Goal: Task Accomplishment & Management: Manage account settings

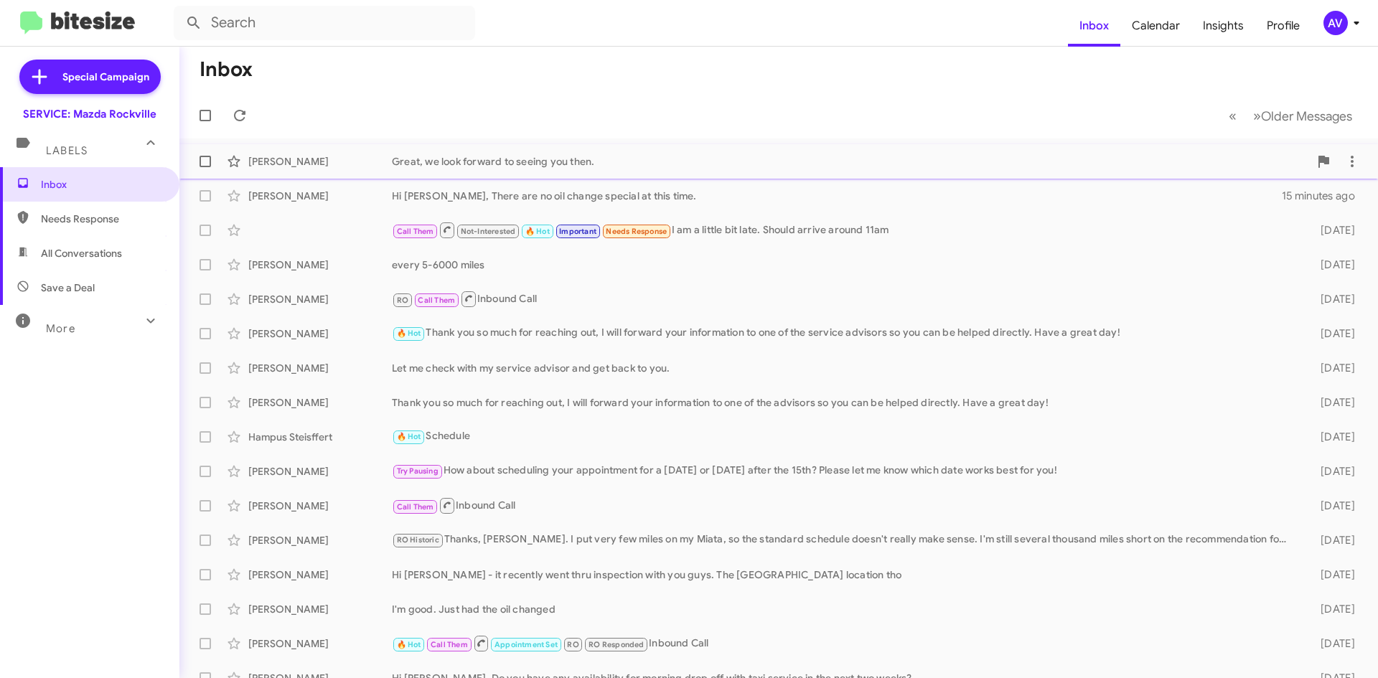
click at [1053, 167] on div "Great, we look forward to seeing you then." at bounding box center [850, 161] width 917 height 14
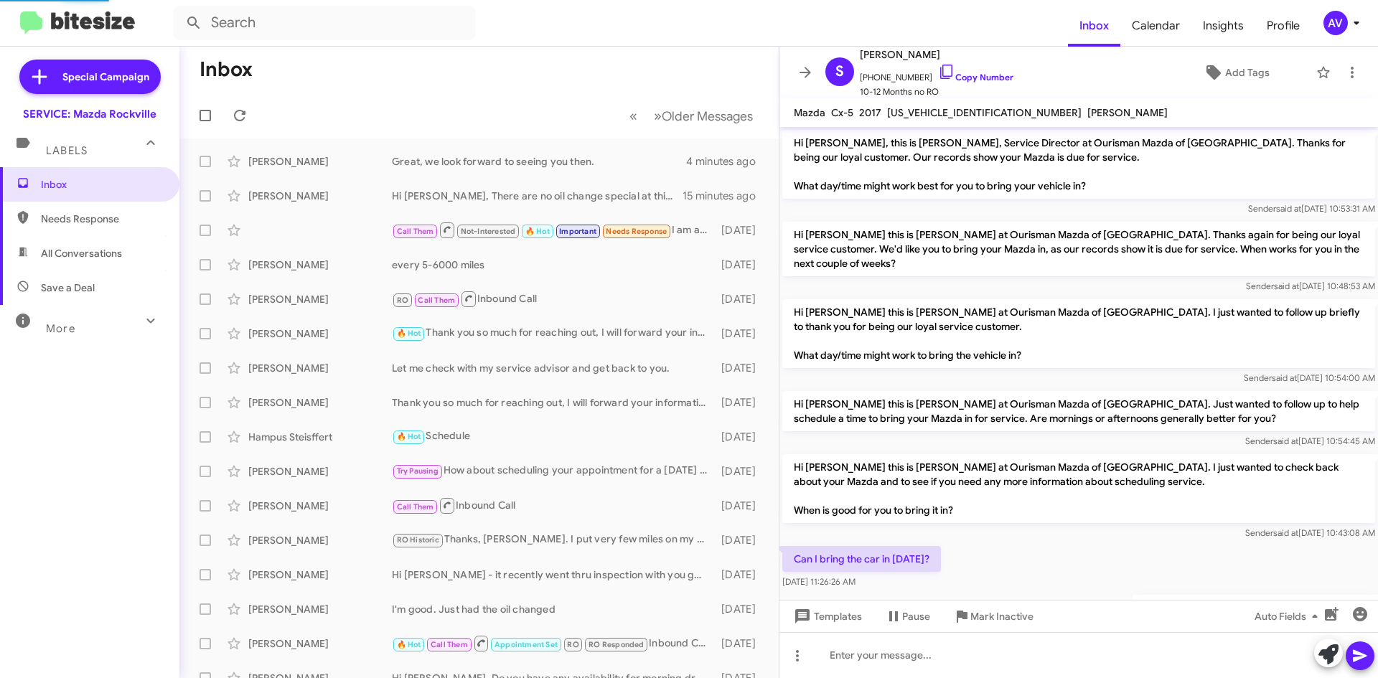
scroll to position [171, 0]
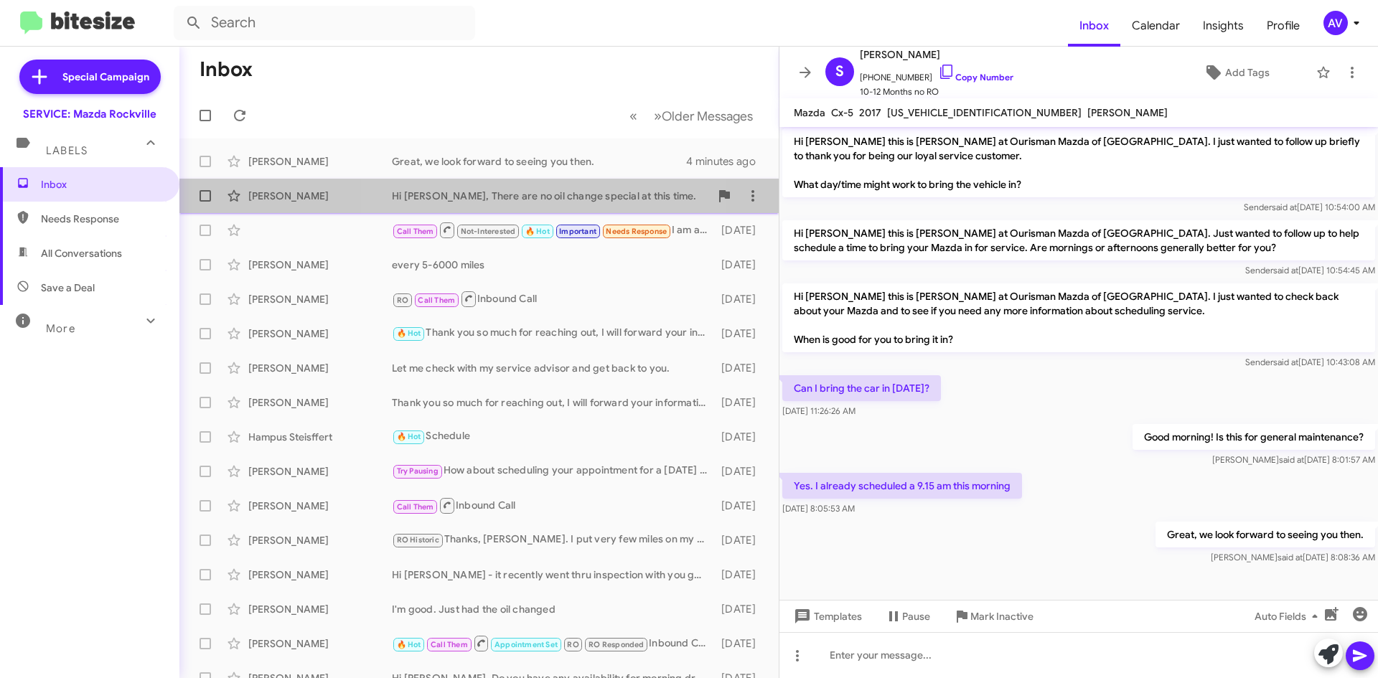
click at [538, 208] on div "Christine Brown Hi Christine, There are no oil change special at this time. 15 …" at bounding box center [479, 196] width 576 height 29
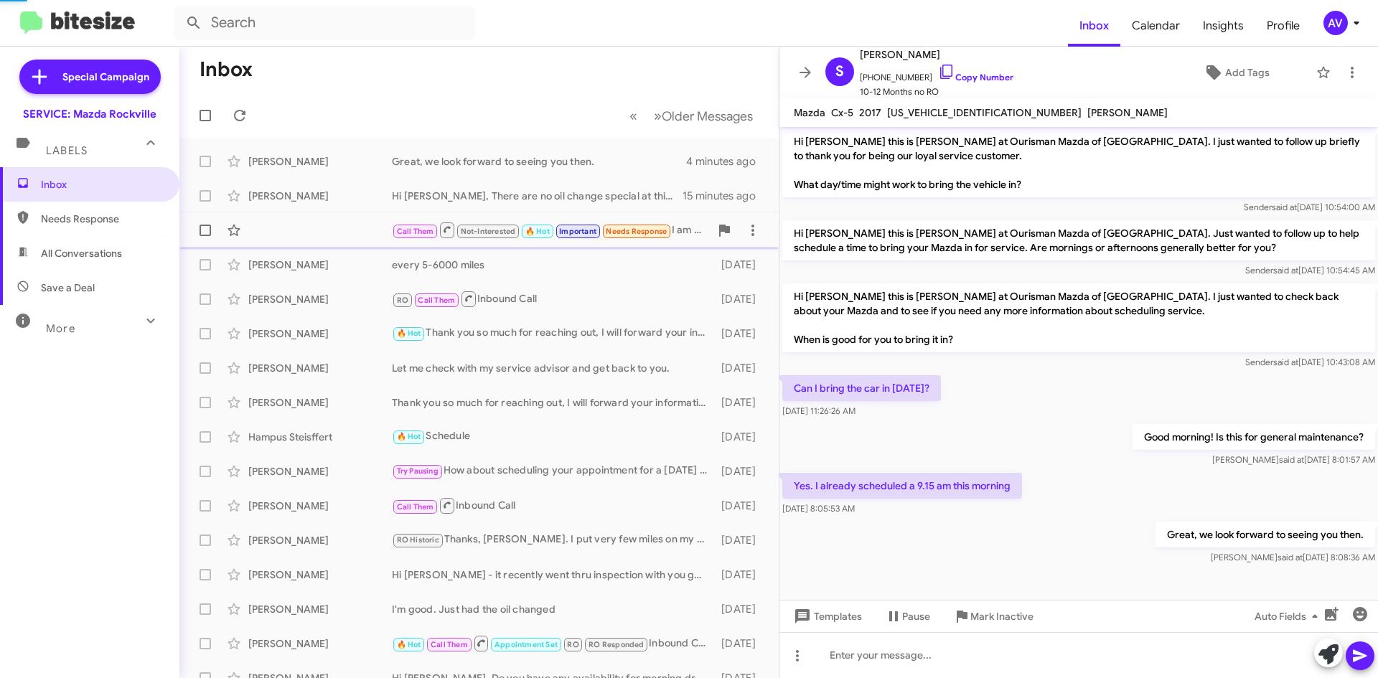
scroll to position [295, 0]
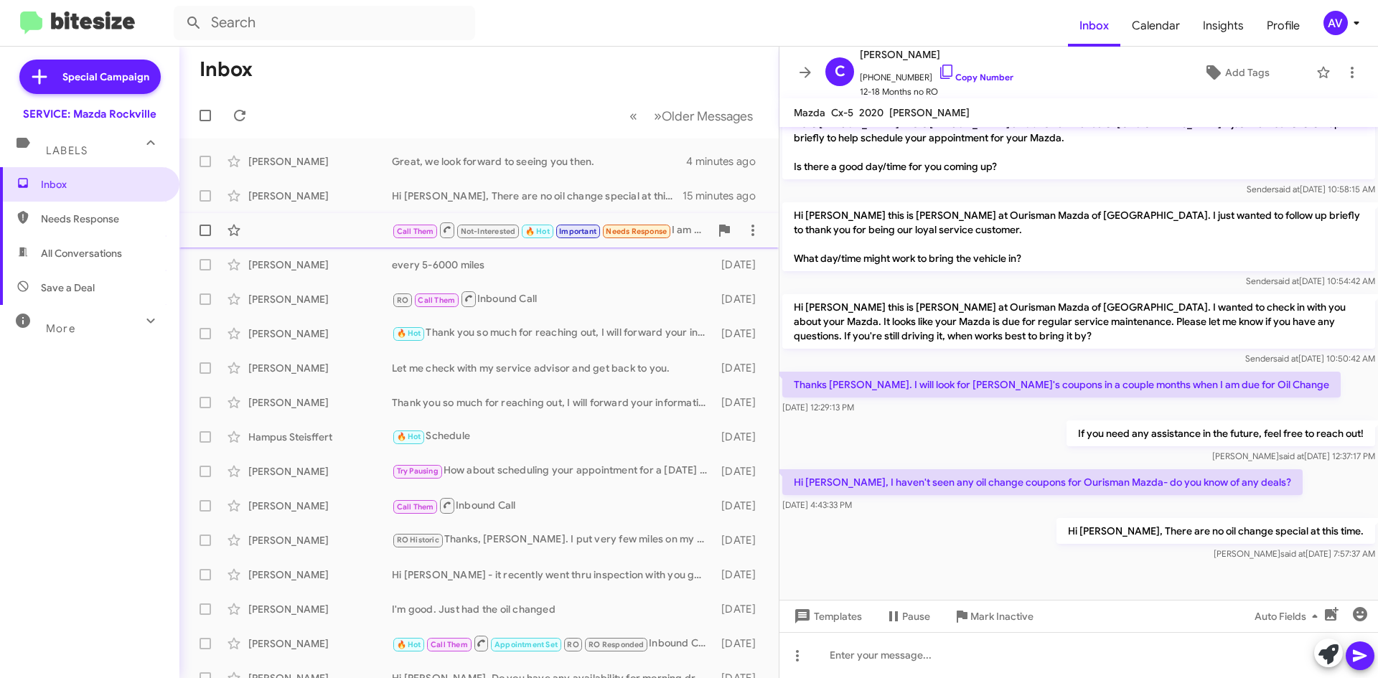
click at [365, 227] on div "Call Them Not-Interested 🔥 Hot Important Needs Response I am a little bit late.…" at bounding box center [479, 230] width 576 height 29
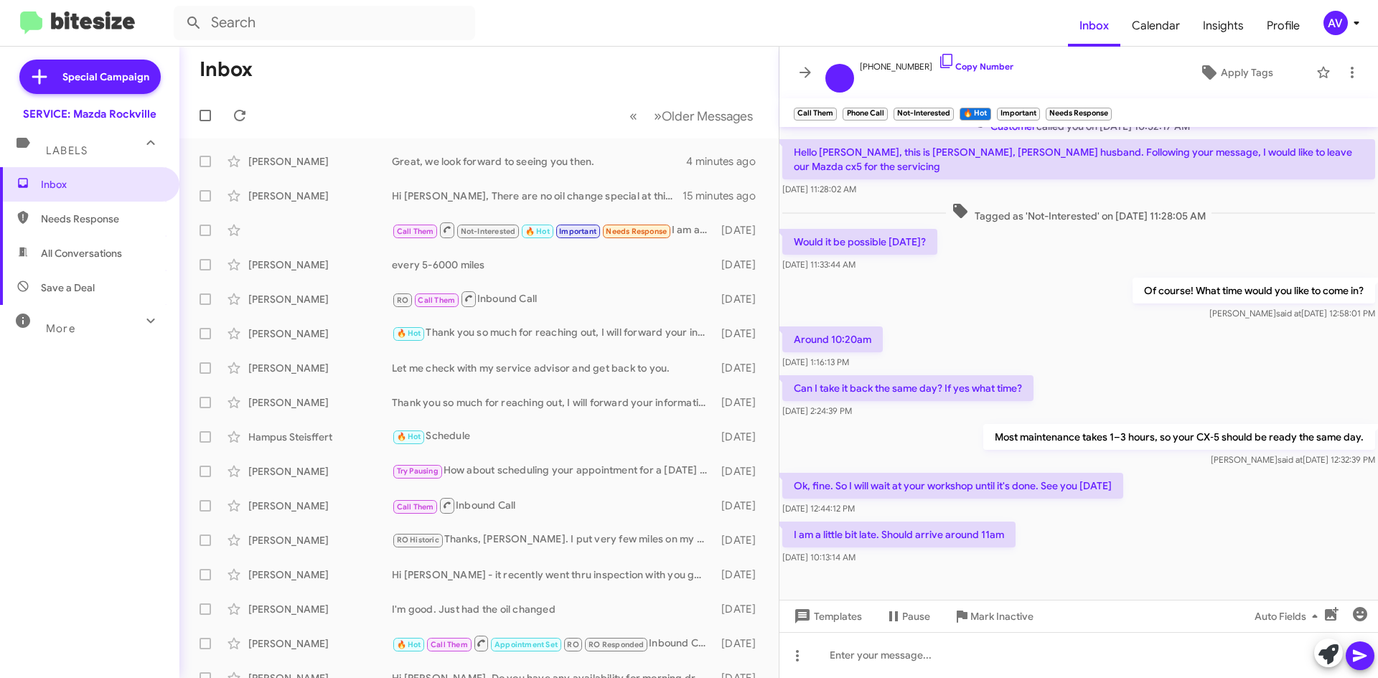
scroll to position [21, 0]
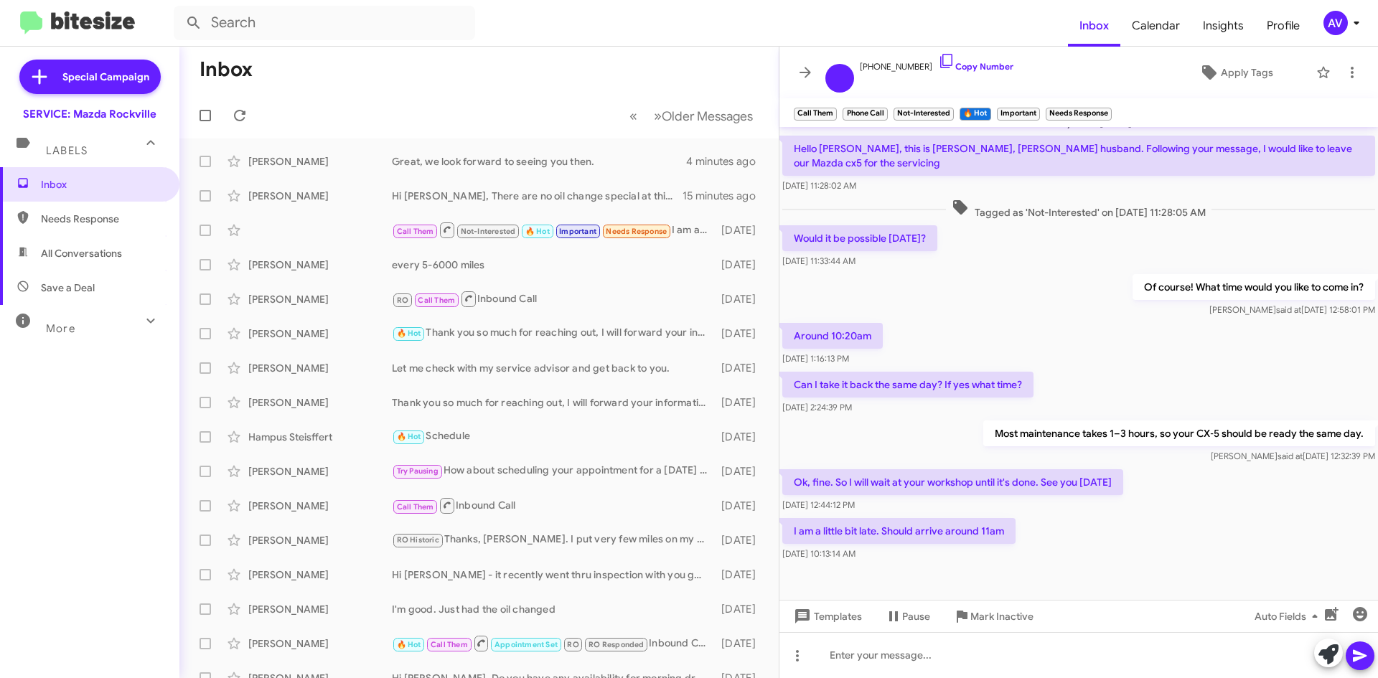
click at [1329, 29] on div "AV" at bounding box center [1335, 23] width 24 height 24
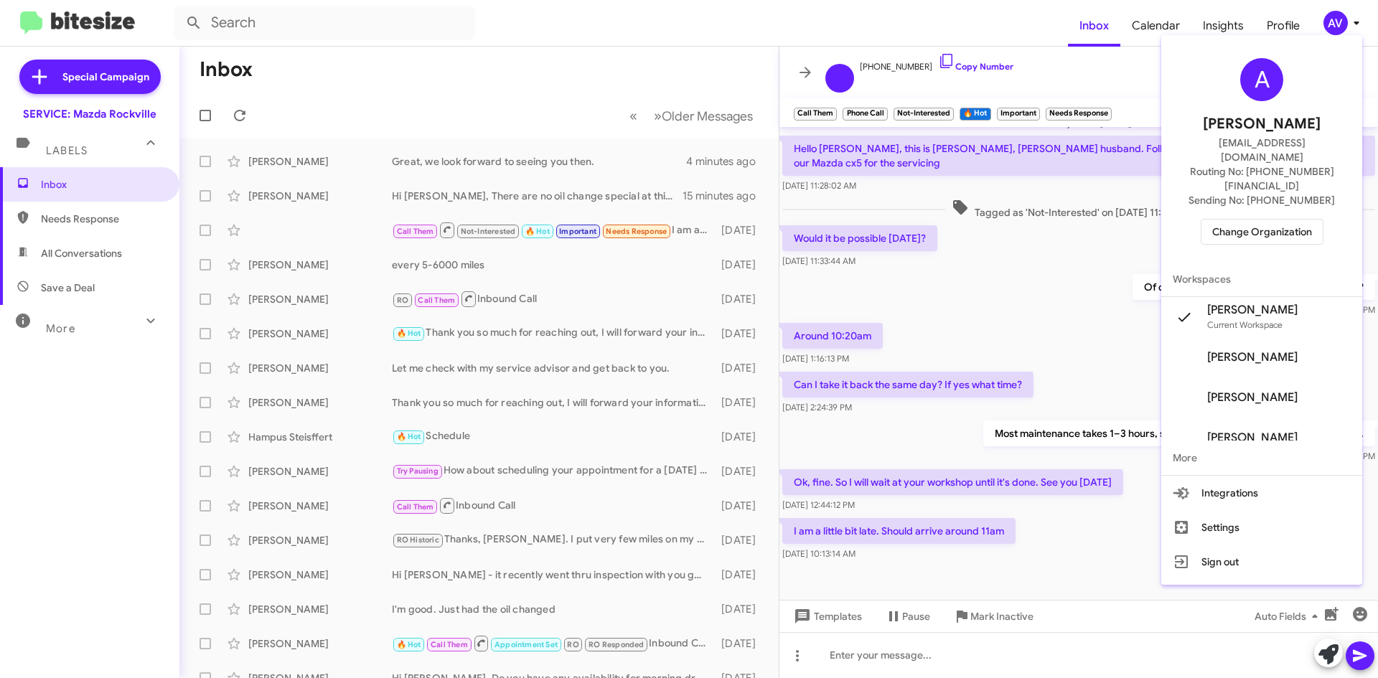
click at [1226, 220] on span "Change Organization" at bounding box center [1262, 232] width 100 height 24
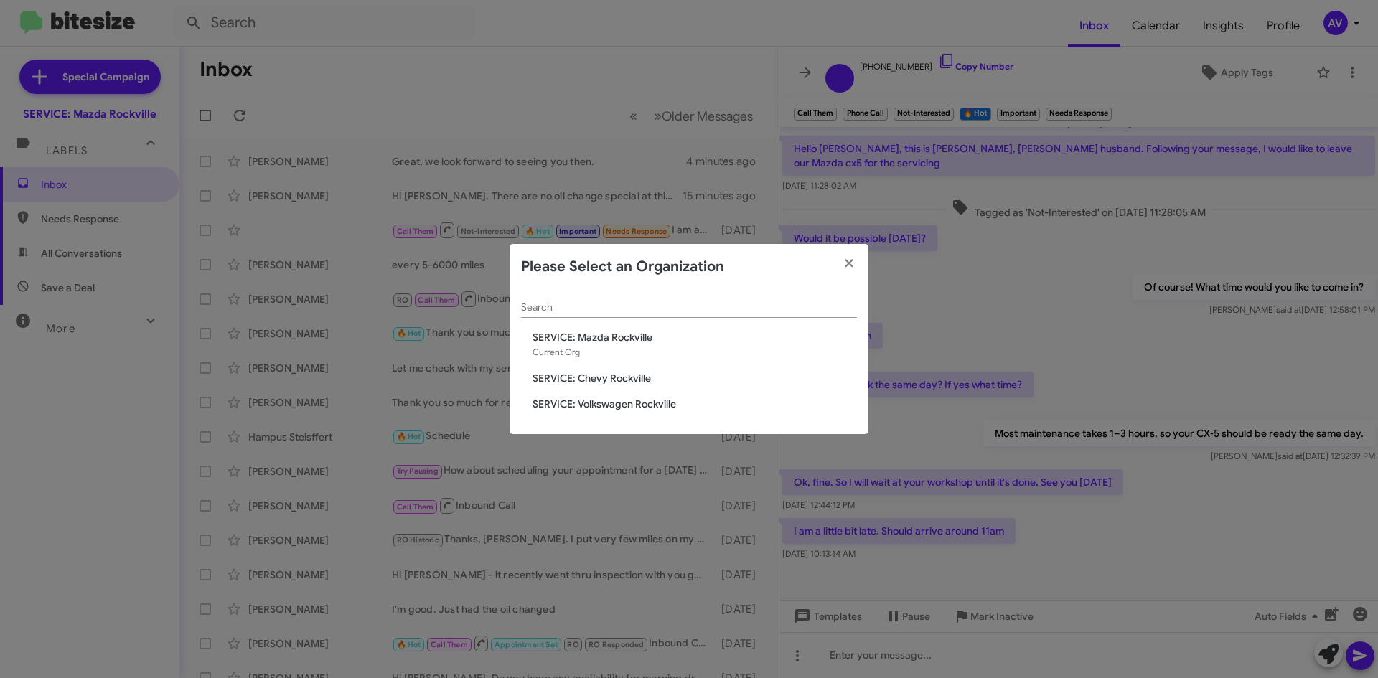
click at [659, 382] on span "SERVICE: Chevy Rockville" at bounding box center [694, 378] width 324 height 14
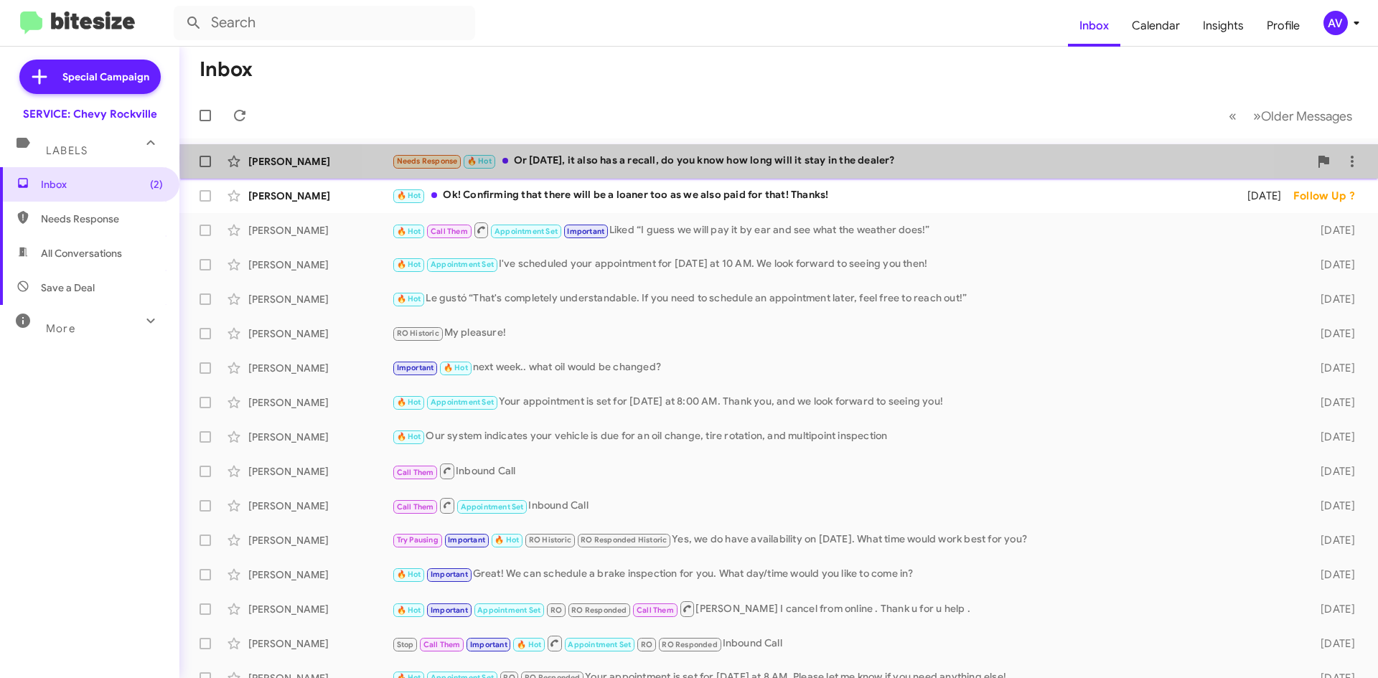
click at [810, 158] on div "Needs Response 🔥 Hot Or Monday, it also has a recall, do you know how long will…" at bounding box center [850, 161] width 917 height 17
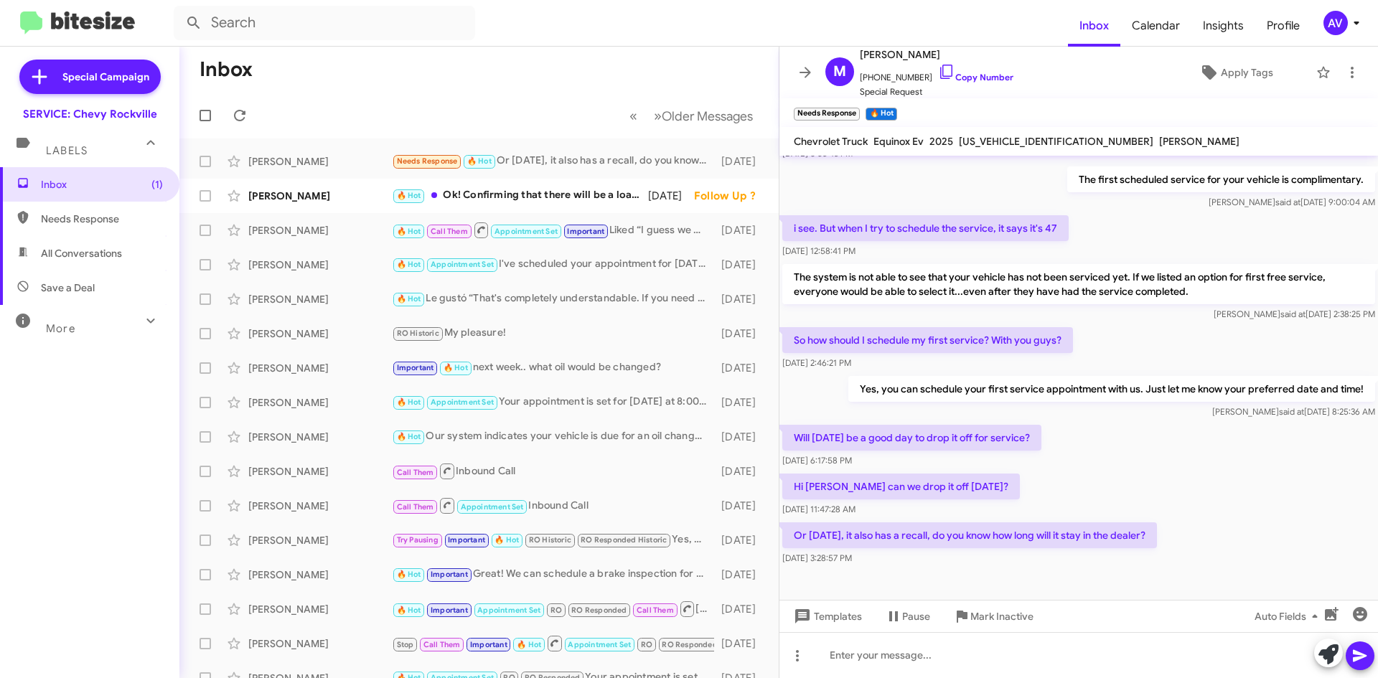
scroll to position [443, 0]
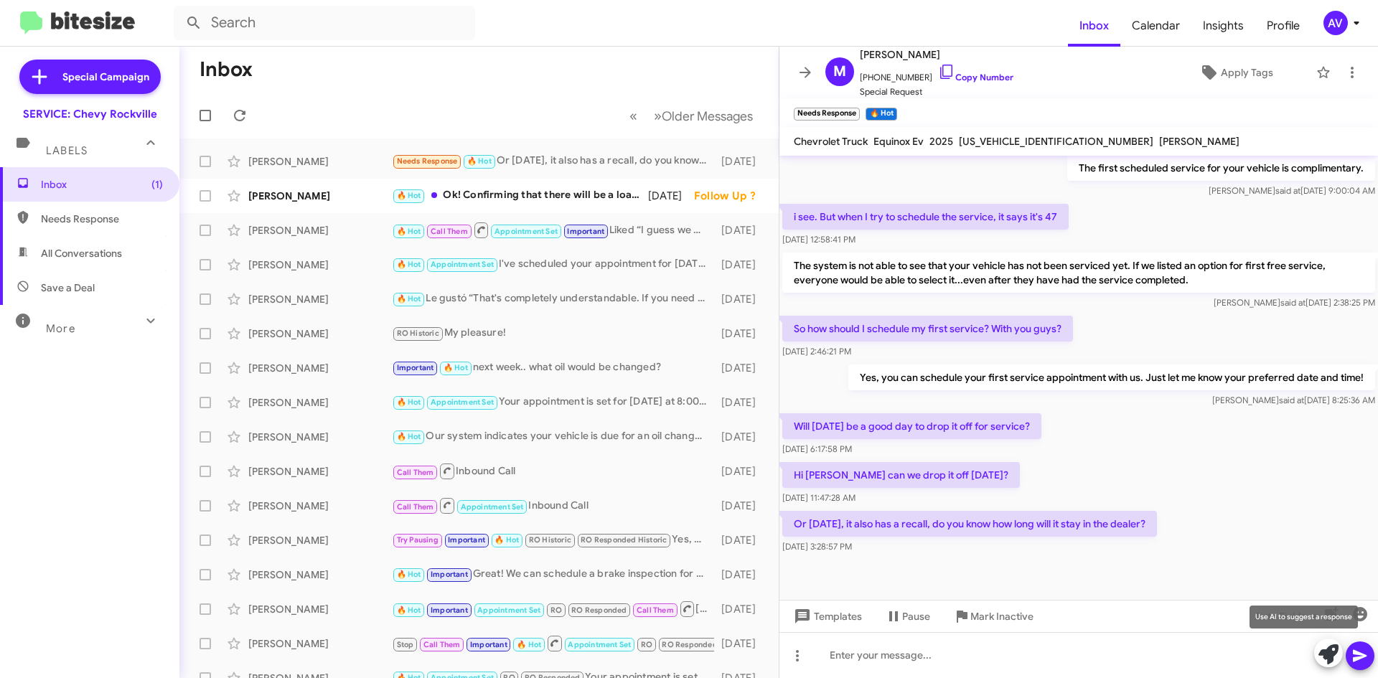
click at [1319, 654] on icon at bounding box center [1328, 654] width 20 height 20
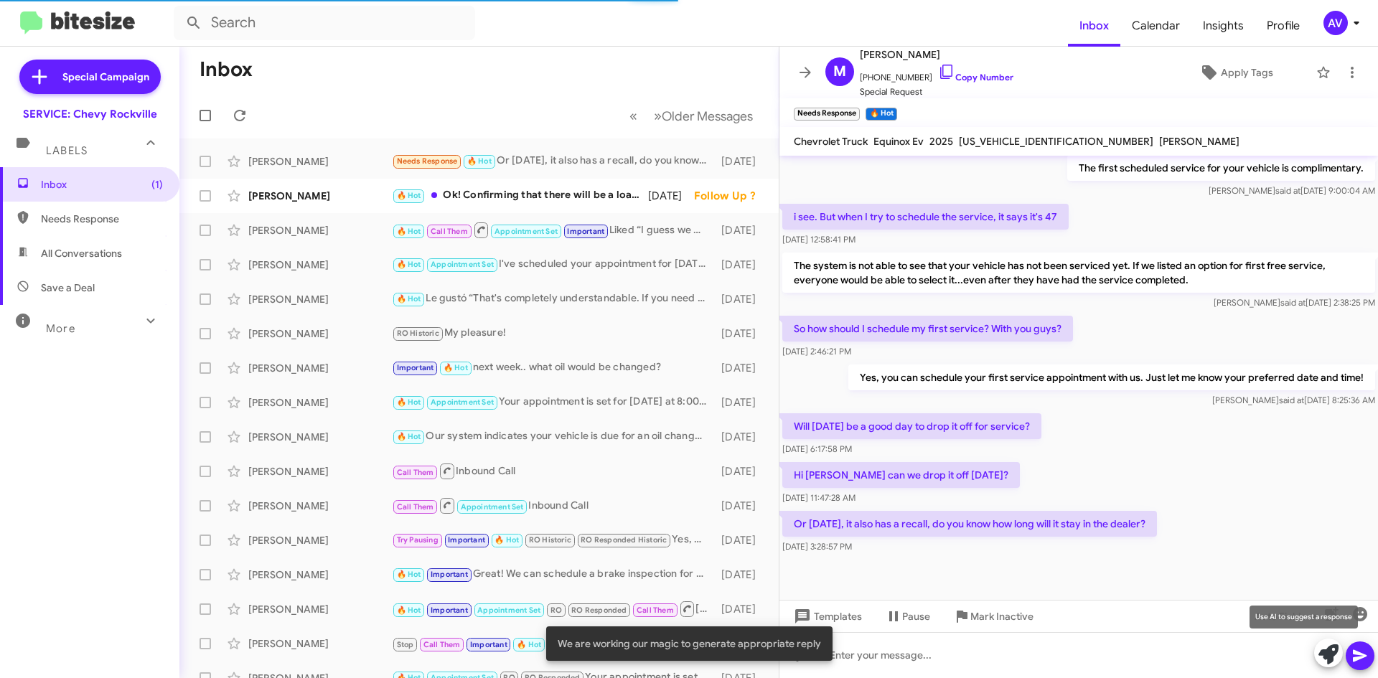
click at [1323, 660] on icon at bounding box center [1328, 654] width 20 height 20
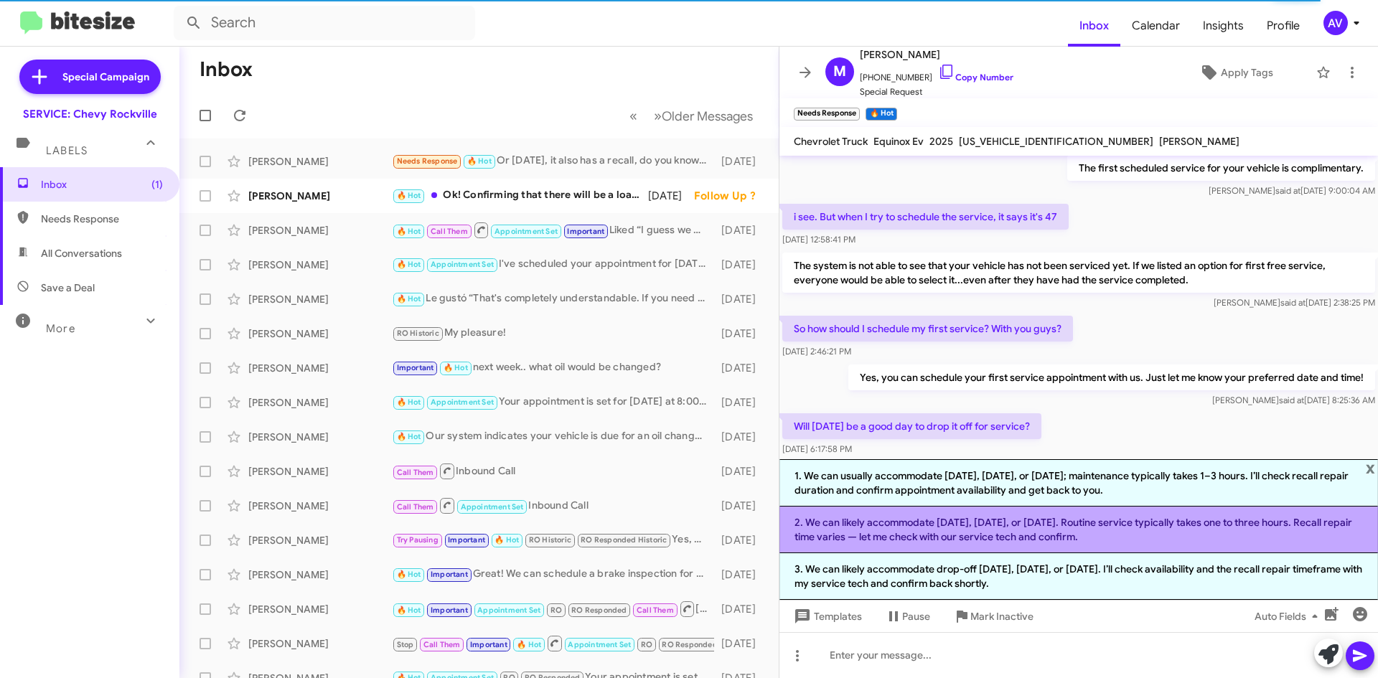
click at [915, 546] on li "2. We can likely accommodate today, tomorrow, or Monday. Routine service typica…" at bounding box center [1078, 530] width 599 height 47
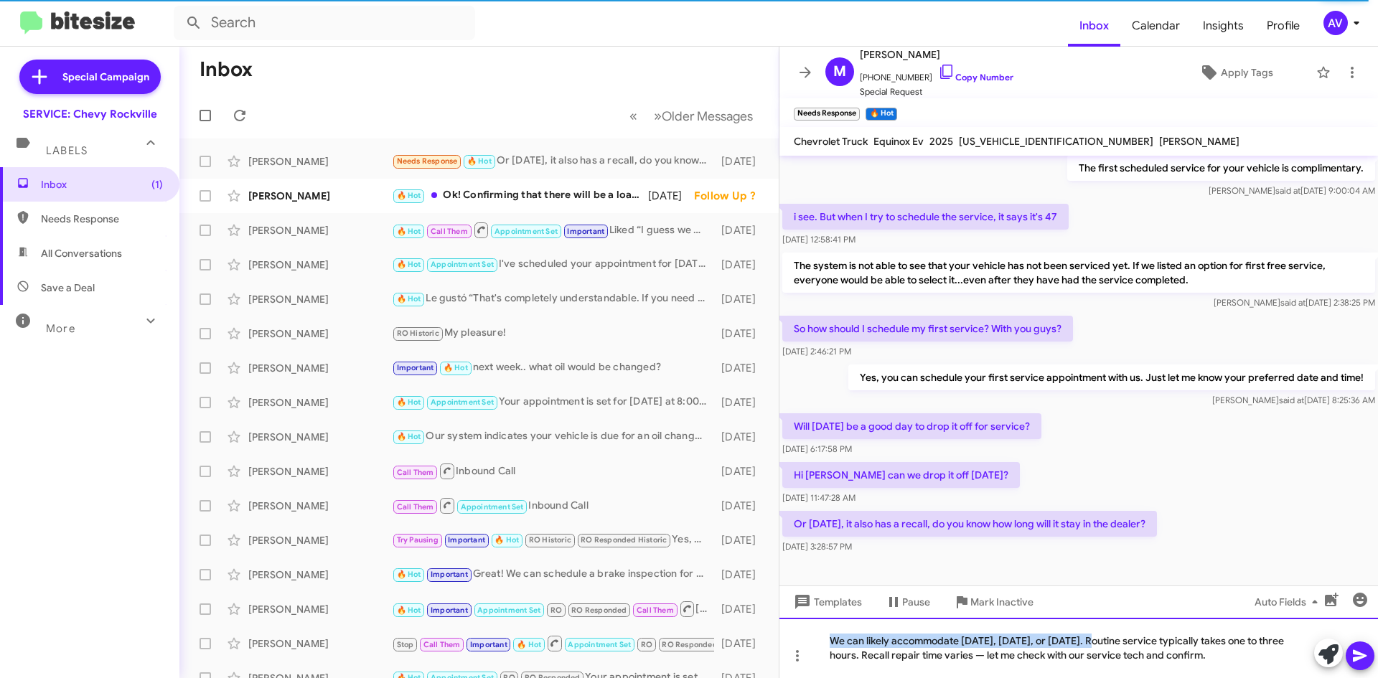
drag, startPoint x: 1098, startPoint y: 644, endPoint x: 772, endPoint y: 625, distance: 326.4
click at [772, 625] on div "Inbox « Previous » Next Older Messages Meng Wu Needs Response 🔥 Hot Or Monday, …" at bounding box center [778, 363] width 1198 height 632
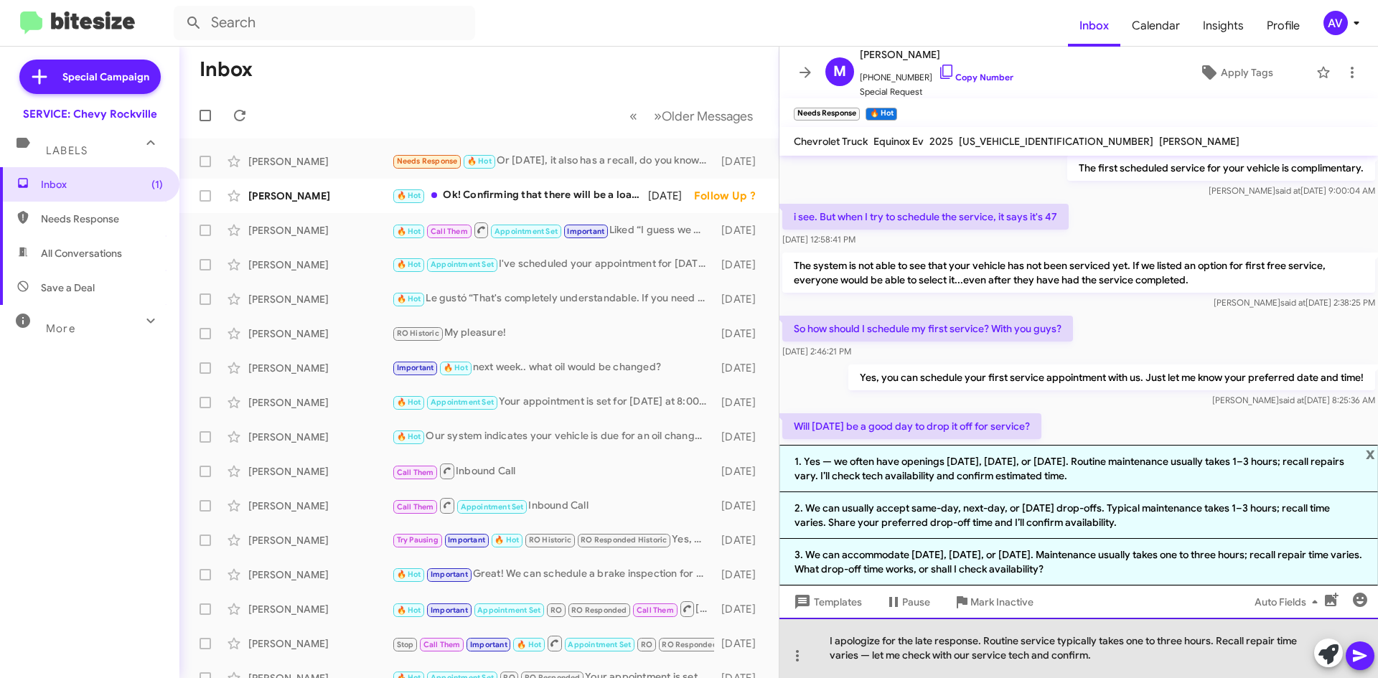
click at [856, 654] on div "I apologize for the late response. Routine service typically takes one to three…" at bounding box center [1078, 648] width 599 height 60
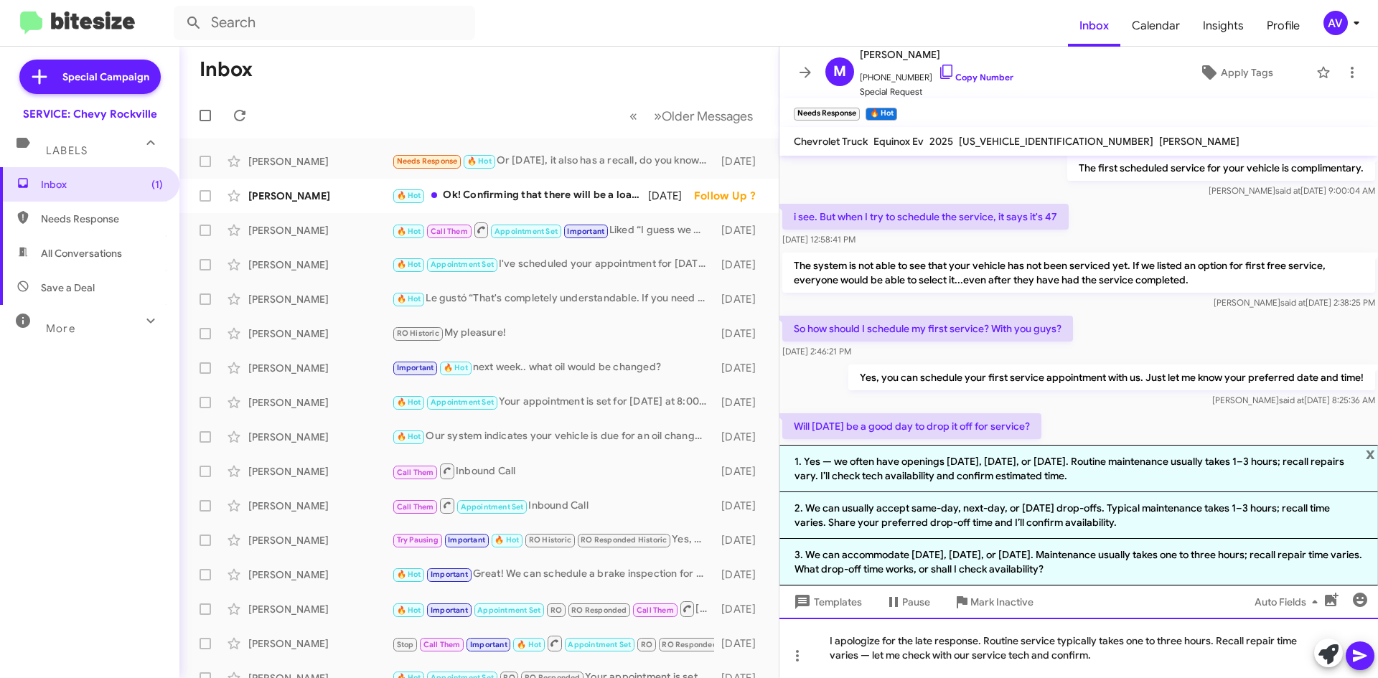
click at [862, 656] on div "I apologize for the late response. Routine service typically takes one to three…" at bounding box center [1078, 648] width 599 height 60
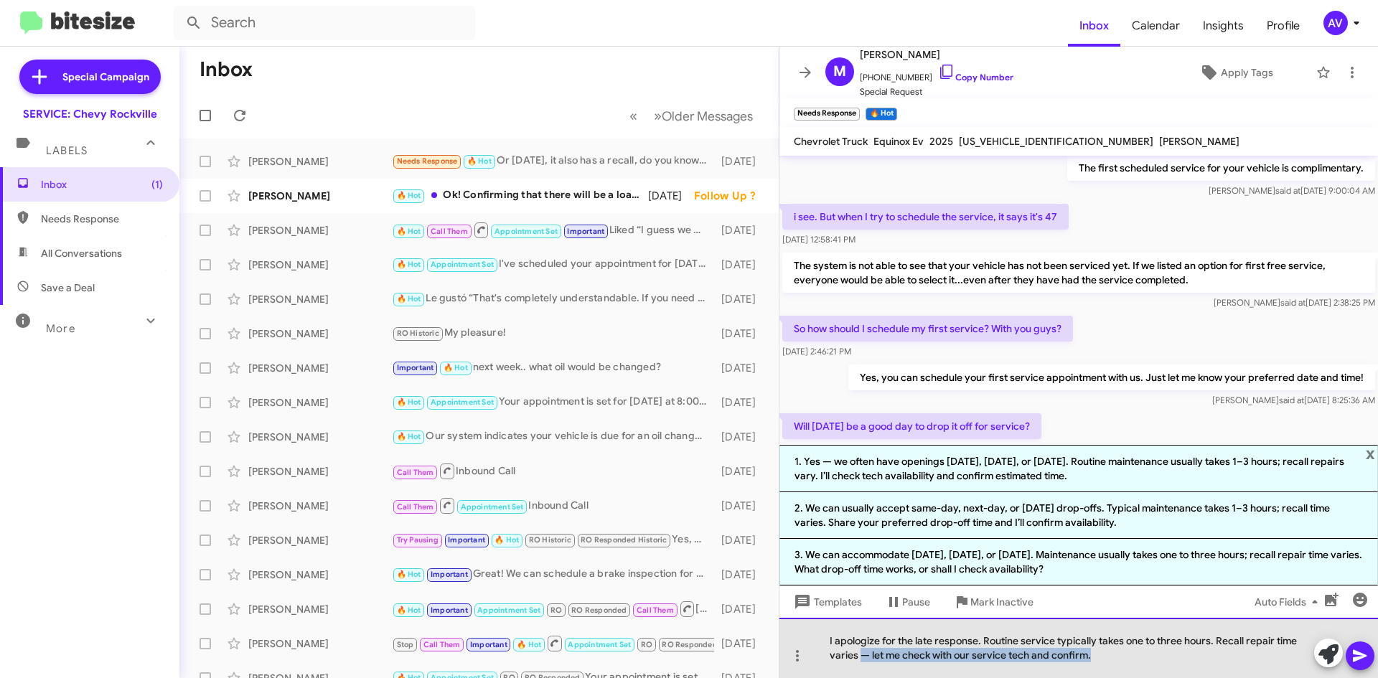
drag, startPoint x: 860, startPoint y: 657, endPoint x: 1102, endPoint y: 664, distance: 241.2
click at [1102, 664] on div "I apologize for the late response. Routine service typically takes one to three…" at bounding box center [1078, 648] width 599 height 60
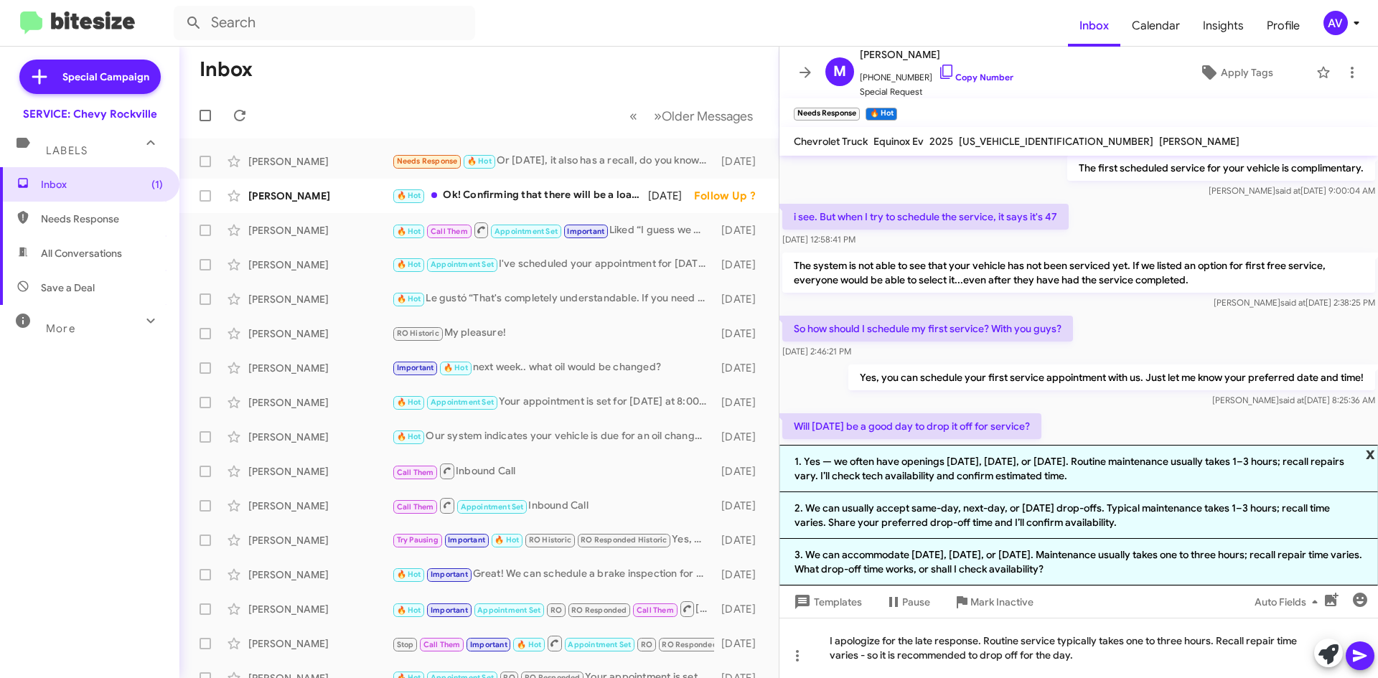
click at [1371, 451] on span "x" at bounding box center [1370, 453] width 9 height 17
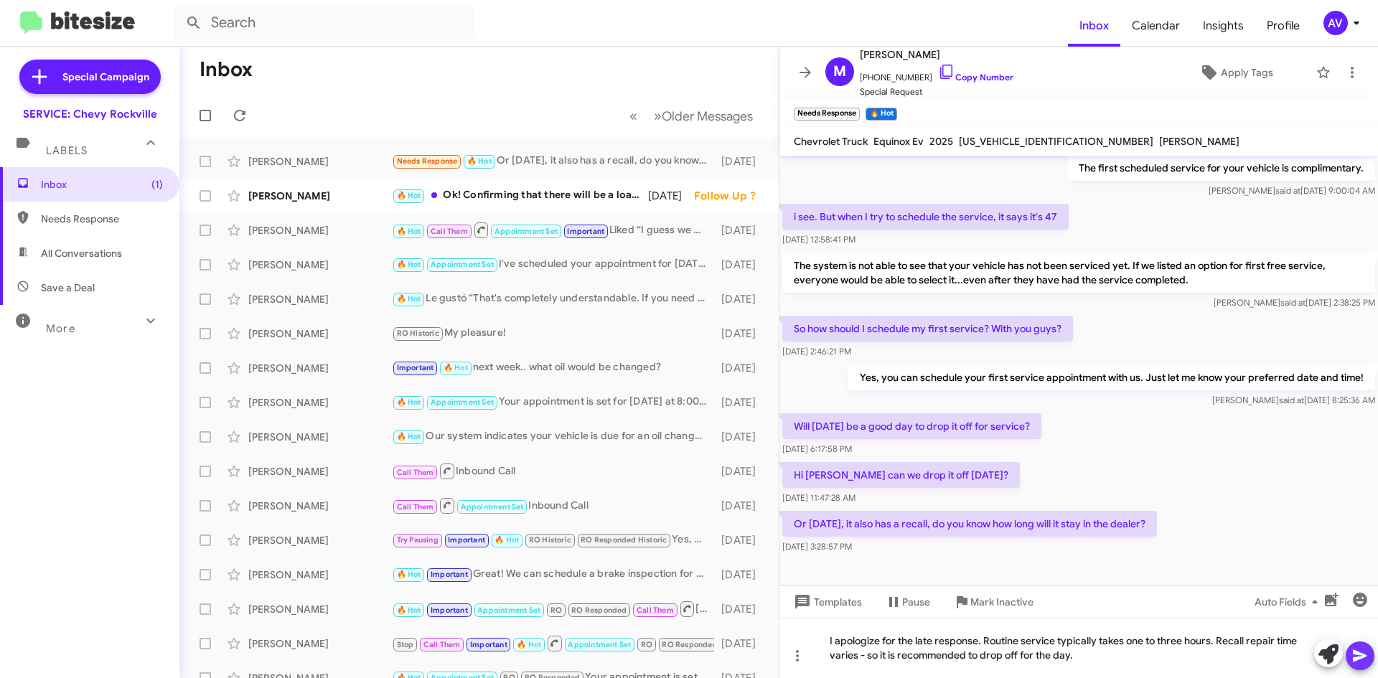
click at [1362, 664] on icon at bounding box center [1359, 655] width 17 height 17
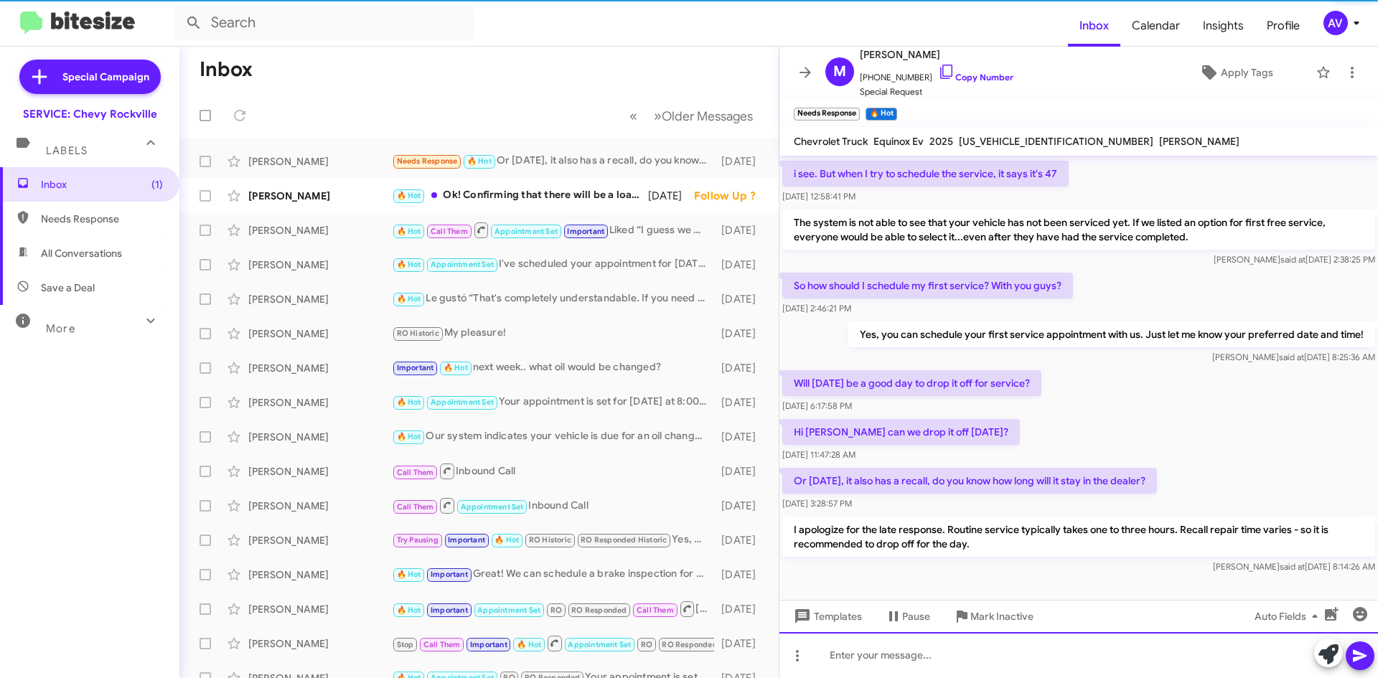
scroll to position [510, 0]
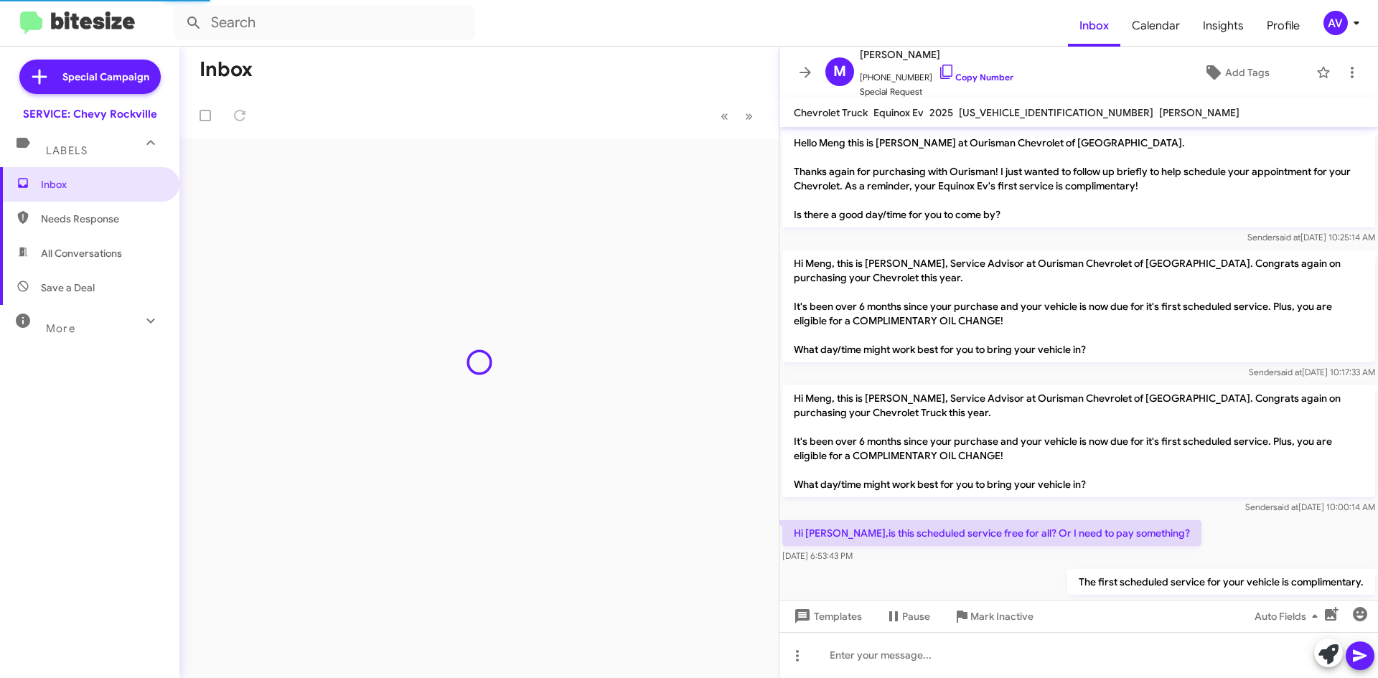
scroll to position [481, 0]
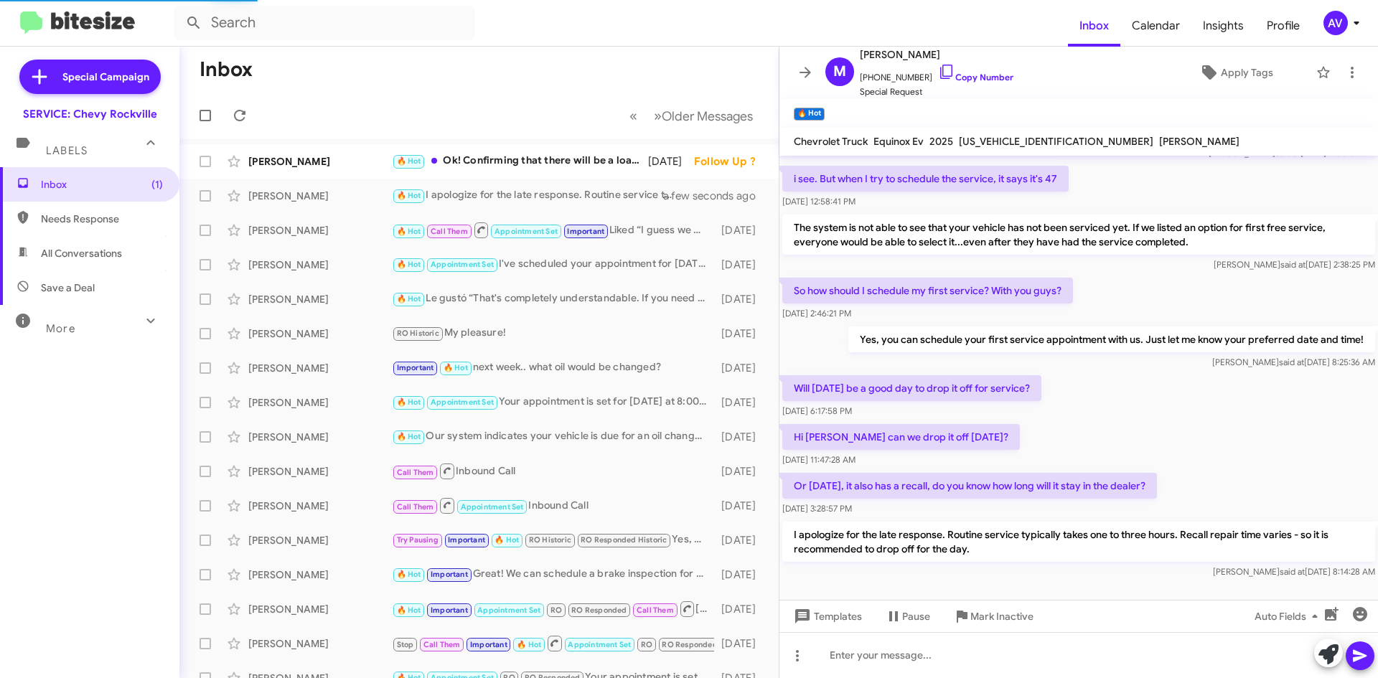
click at [1336, 31] on div "AV" at bounding box center [1335, 23] width 24 height 24
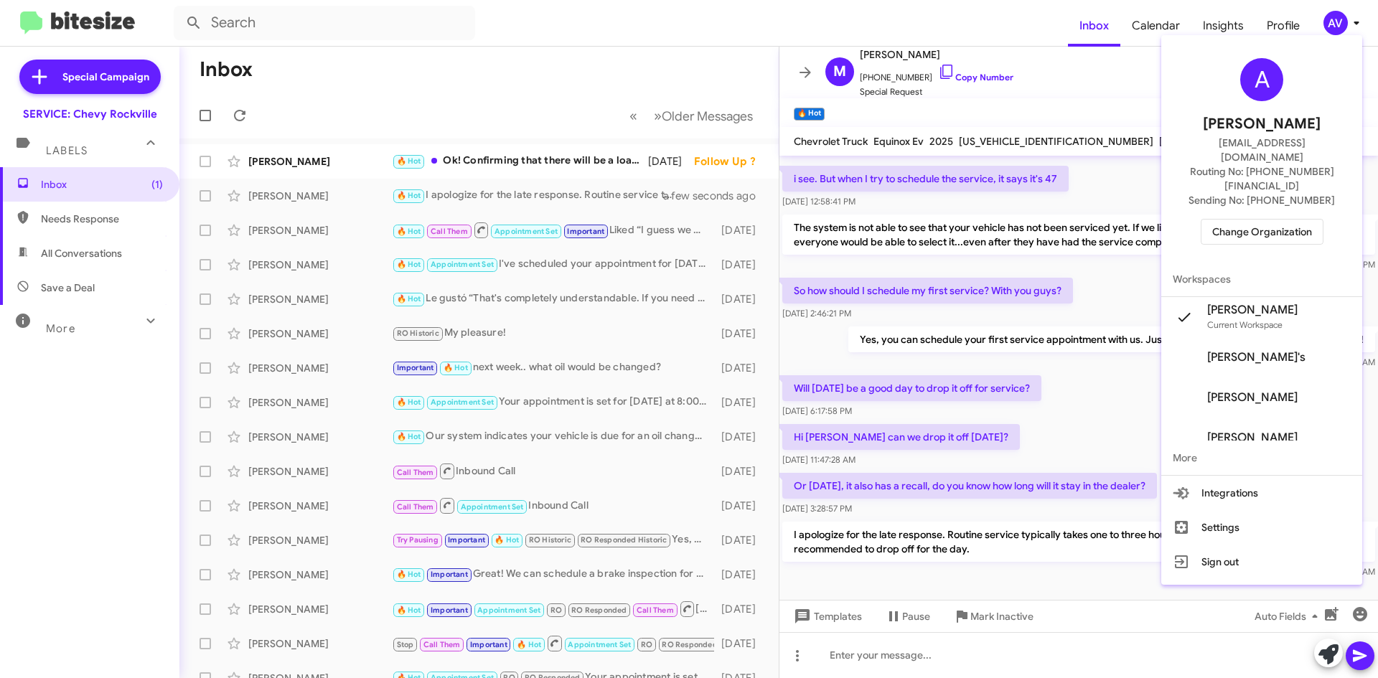
click at [1229, 220] on span "Change Organization" at bounding box center [1262, 232] width 100 height 24
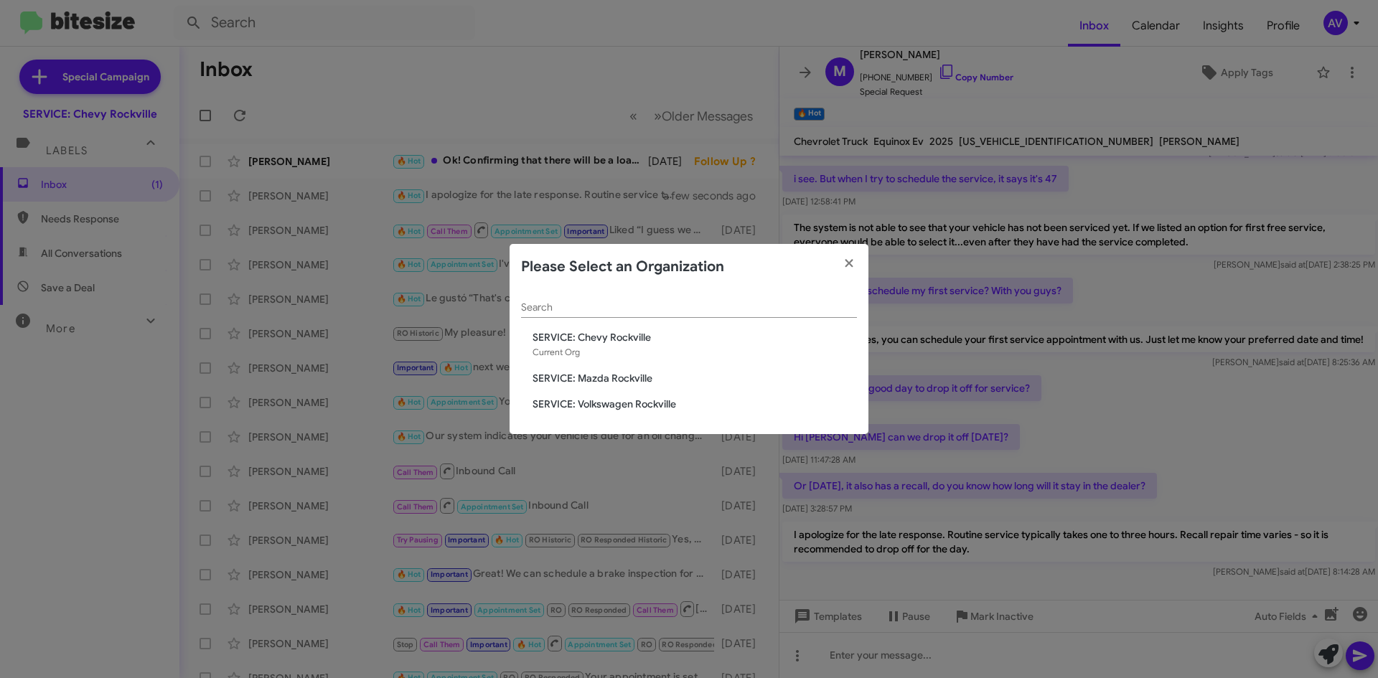
click at [626, 408] on span "SERVICE: Volkswagen Rockville" at bounding box center [694, 404] width 324 height 14
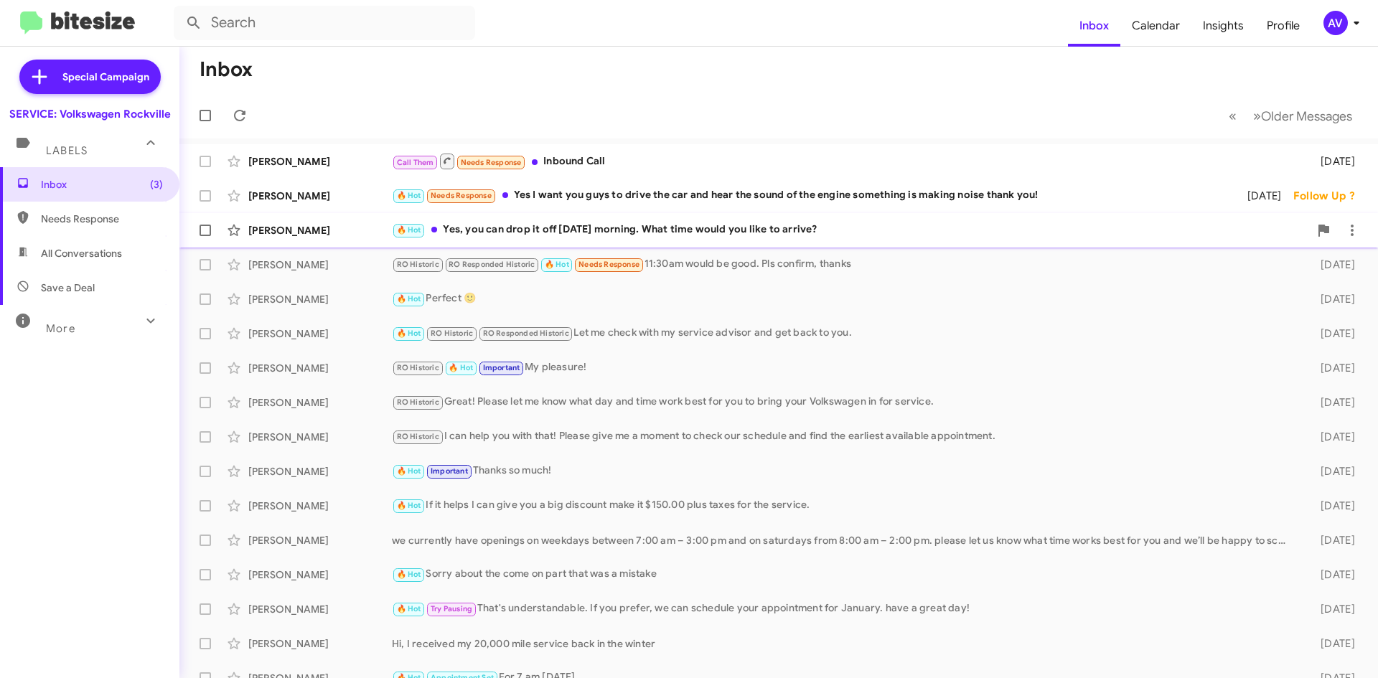
click at [745, 243] on div "[PERSON_NAME] 🔥 Hot Yes, you can drop it off [DATE] morning. What time would yo…" at bounding box center [778, 230] width 1175 height 29
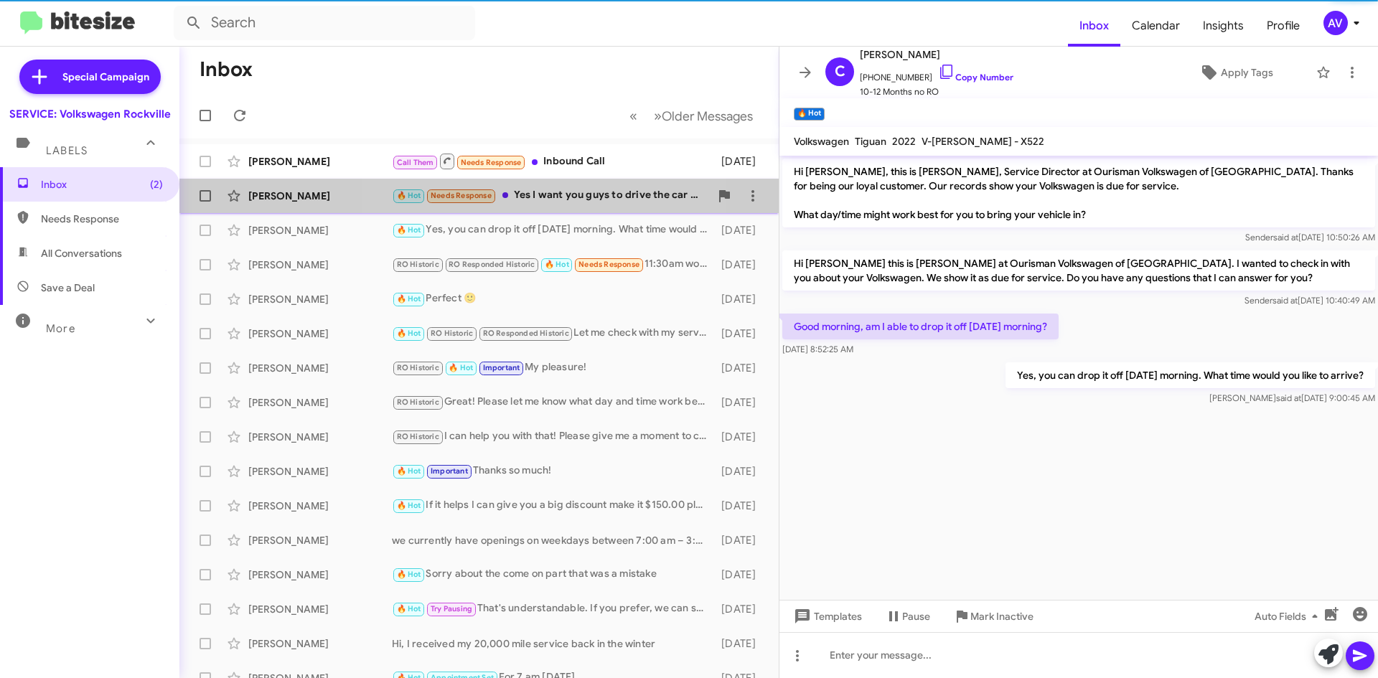
click at [562, 202] on div "🔥 Hot Needs Response Yes I want you guys to drive the car and hear the sound of…" at bounding box center [551, 195] width 318 height 17
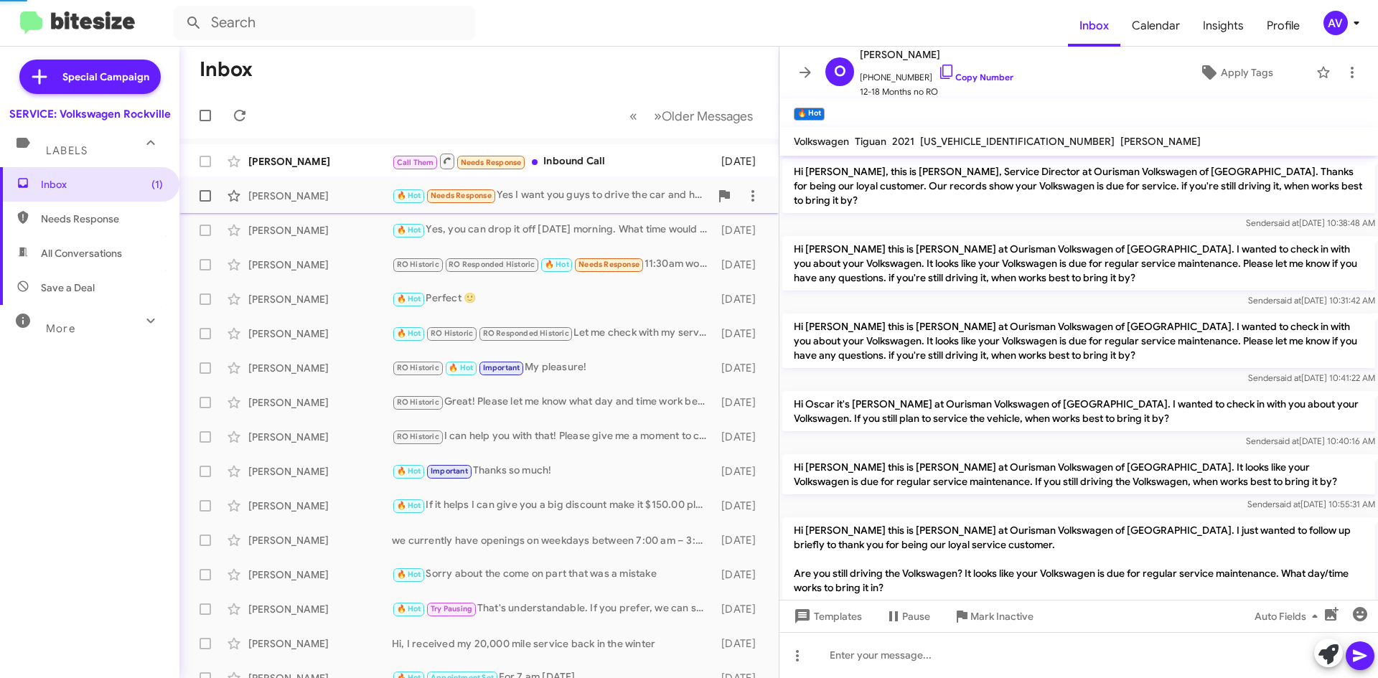
scroll to position [385, 0]
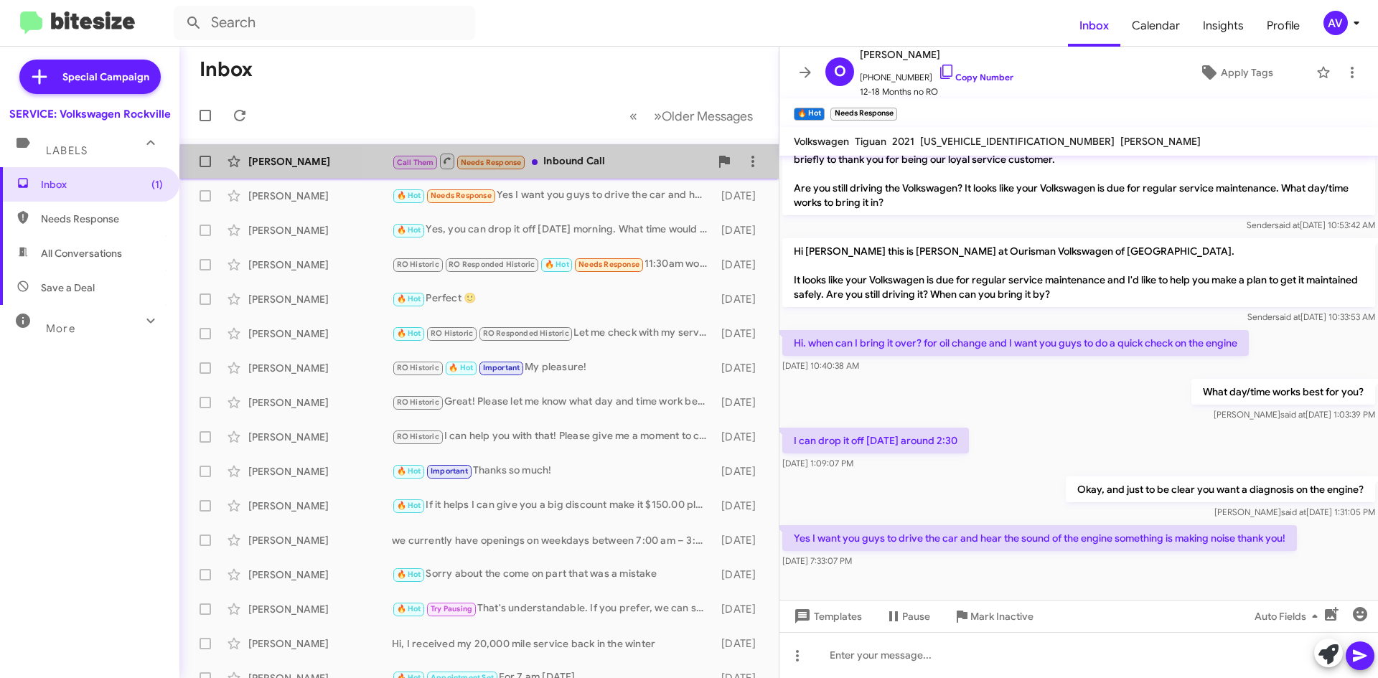
click at [587, 172] on div "[PERSON_NAME] Call Them Needs Response Inbound Call [DATE]" at bounding box center [479, 161] width 576 height 29
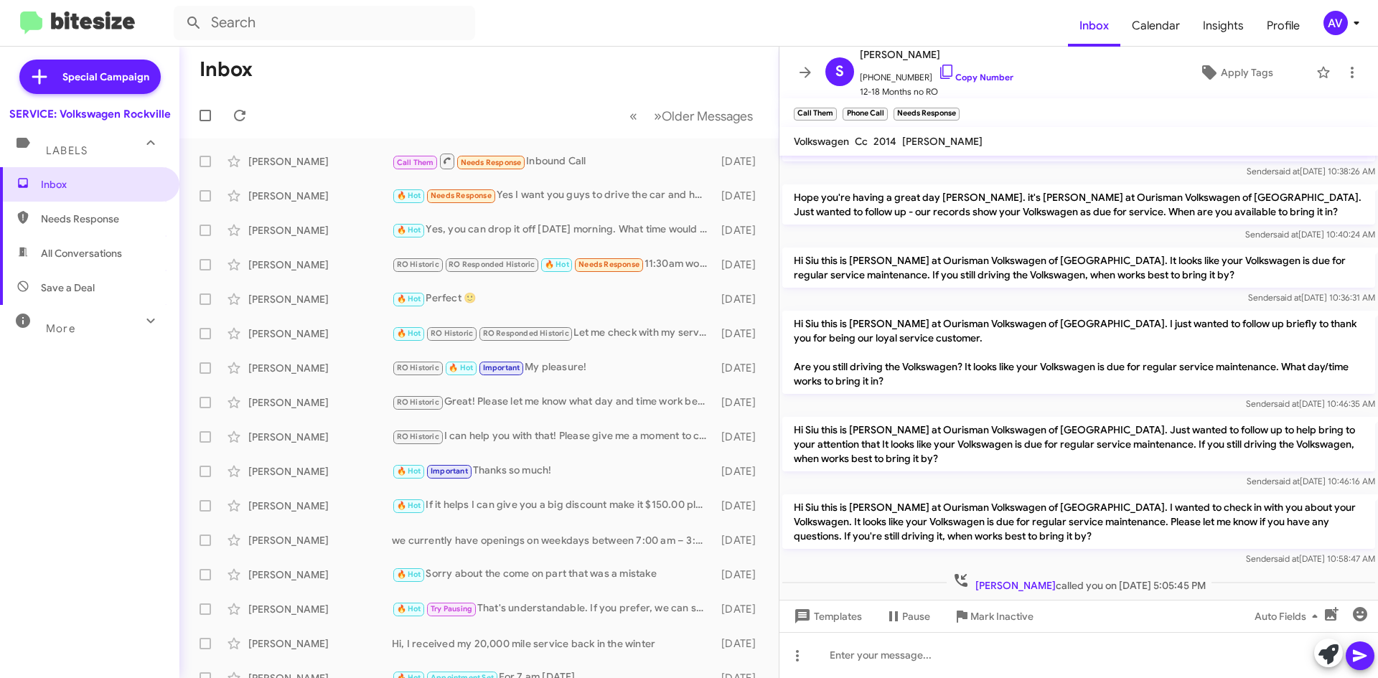
scroll to position [551, 0]
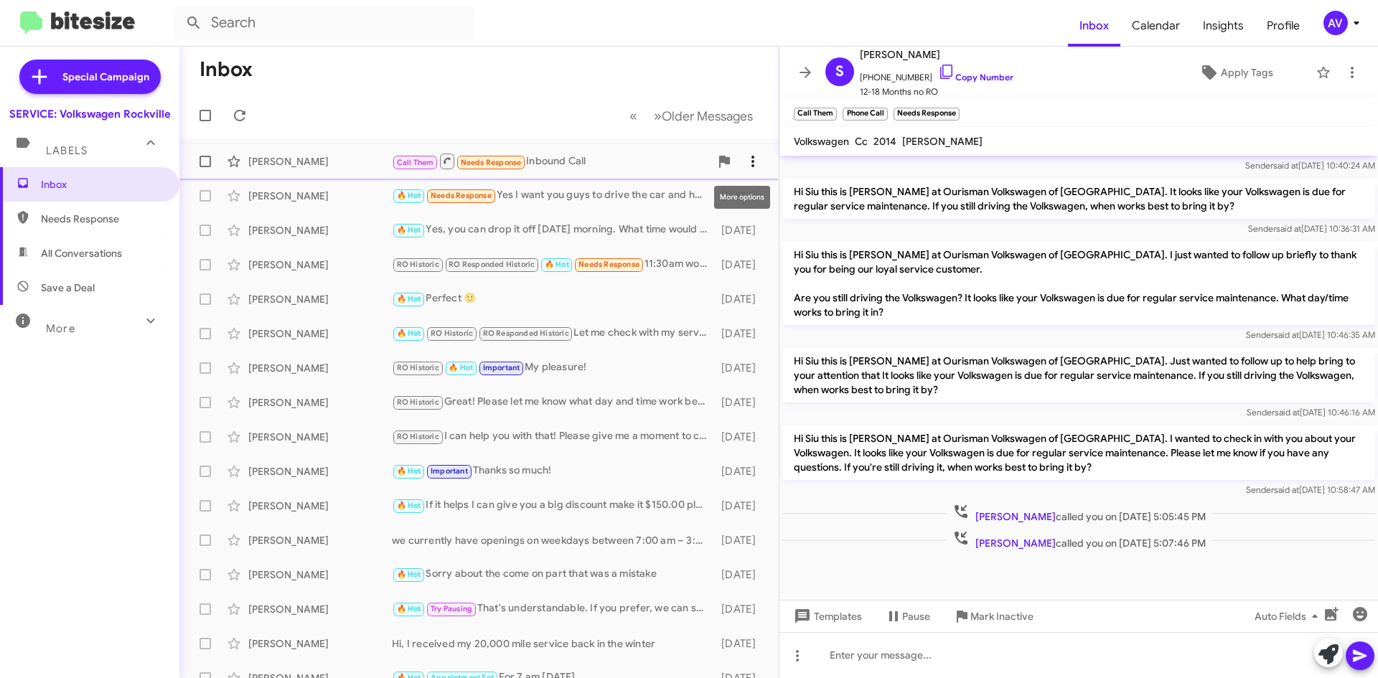
click at [748, 166] on icon at bounding box center [752, 161] width 17 height 17
click at [690, 227] on span "[PERSON_NAME] as responded" at bounding box center [671, 233] width 147 height 34
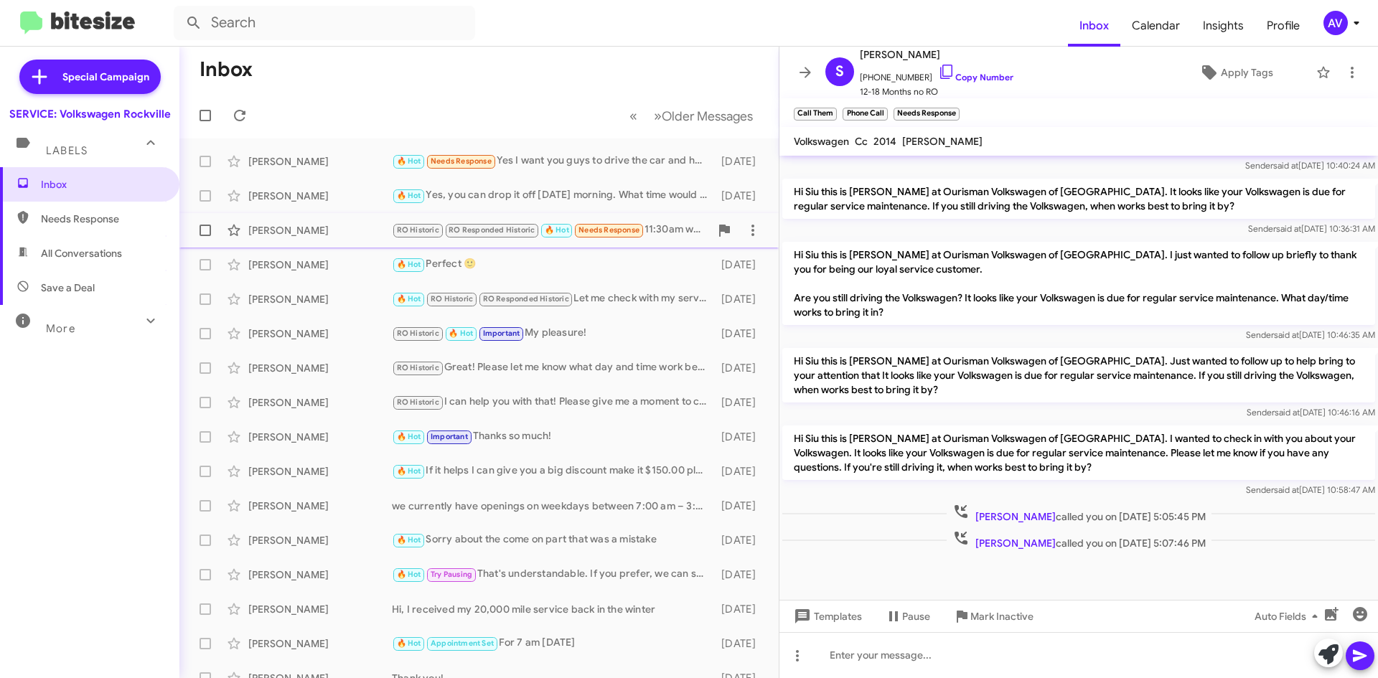
click at [670, 235] on div "RO Historic RO Responded Historic 🔥 Hot Needs Response 11:30am would be good. P…" at bounding box center [551, 230] width 318 height 17
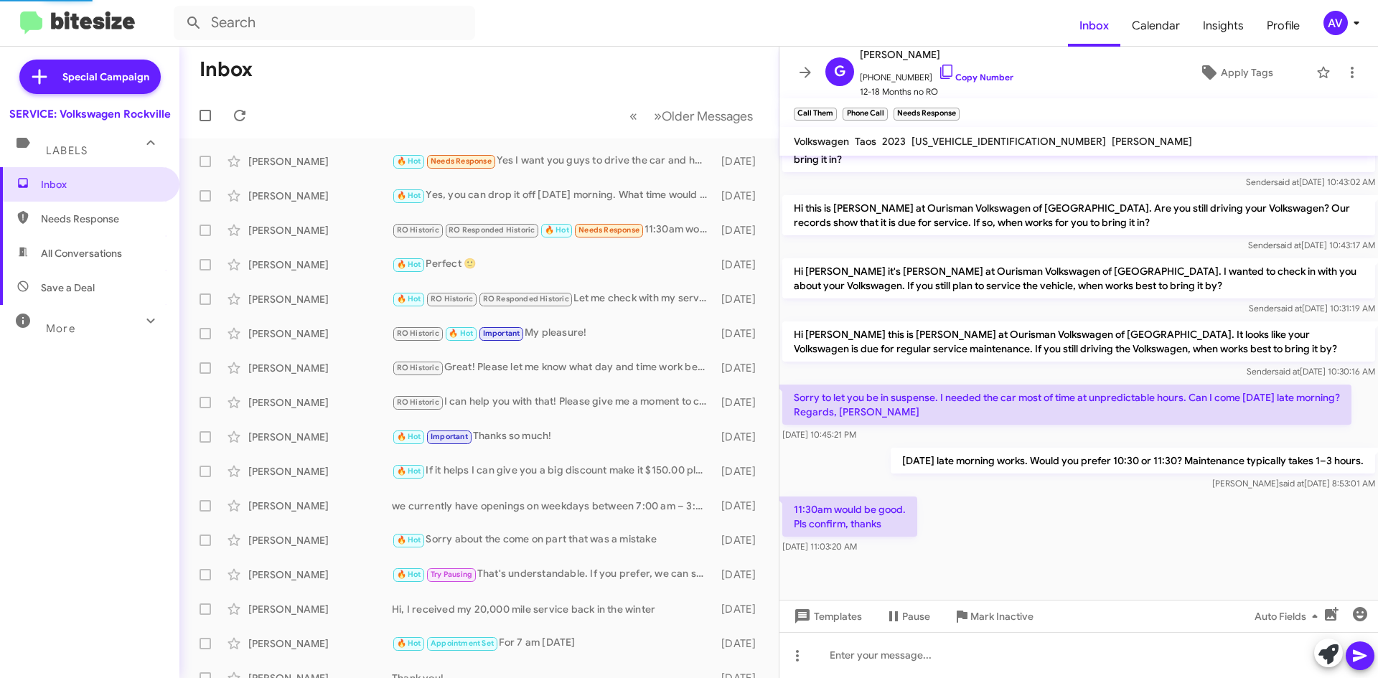
scroll to position [341, 0]
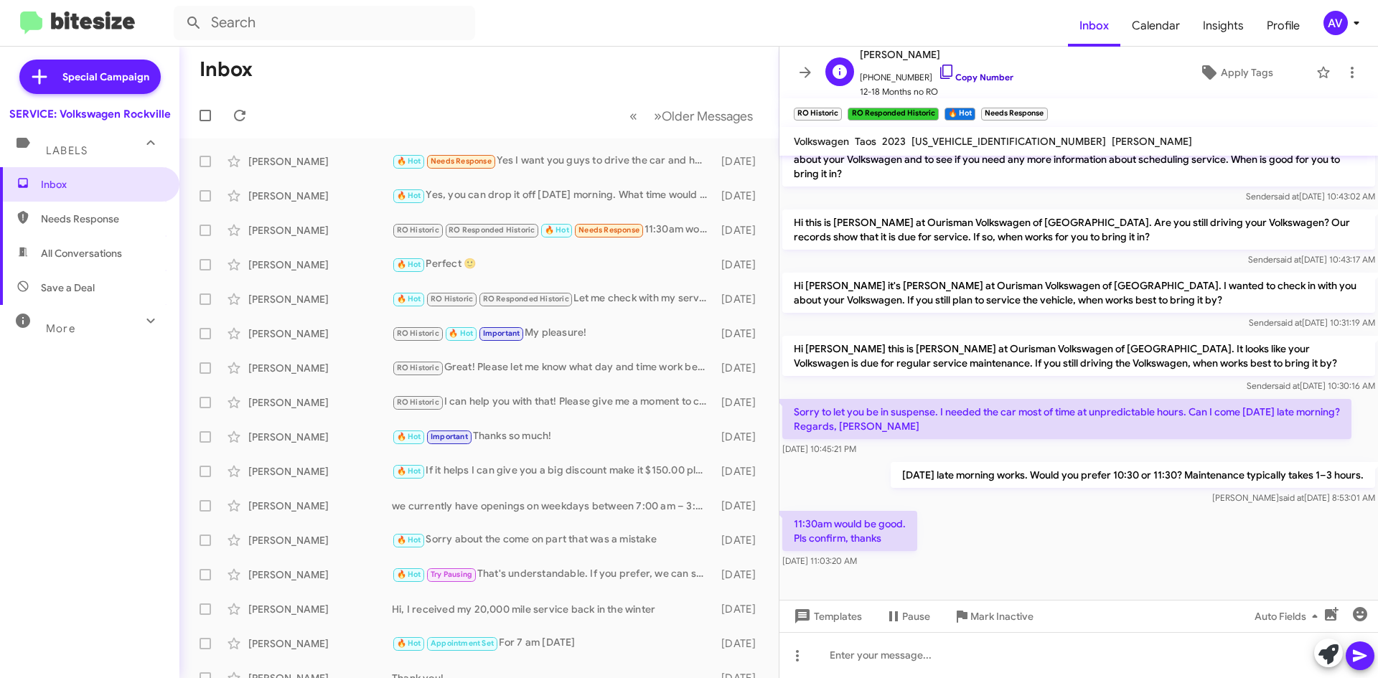
click at [938, 75] on icon at bounding box center [946, 71] width 17 height 17
click at [908, 111] on small "RO Responded Historic" at bounding box center [893, 114] width 90 height 13
click at [938, 74] on icon at bounding box center [946, 71] width 17 height 17
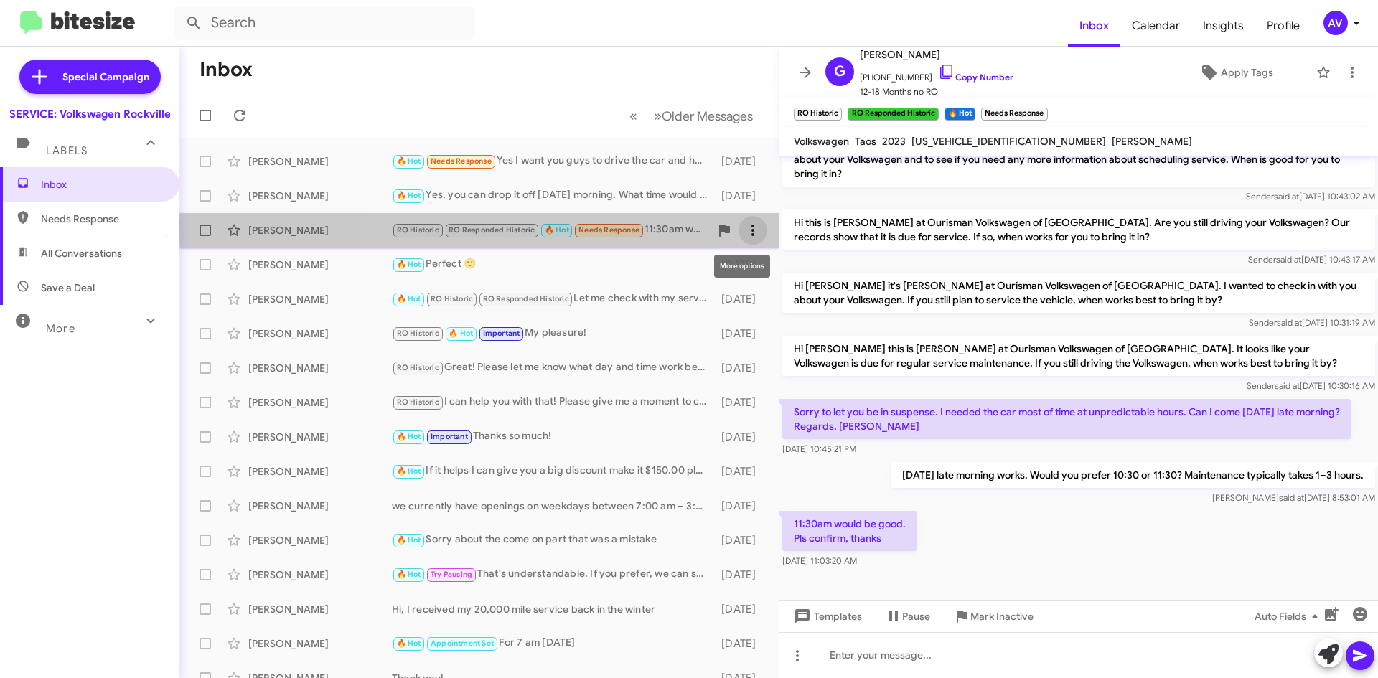
click at [744, 227] on icon at bounding box center [752, 230] width 17 height 17
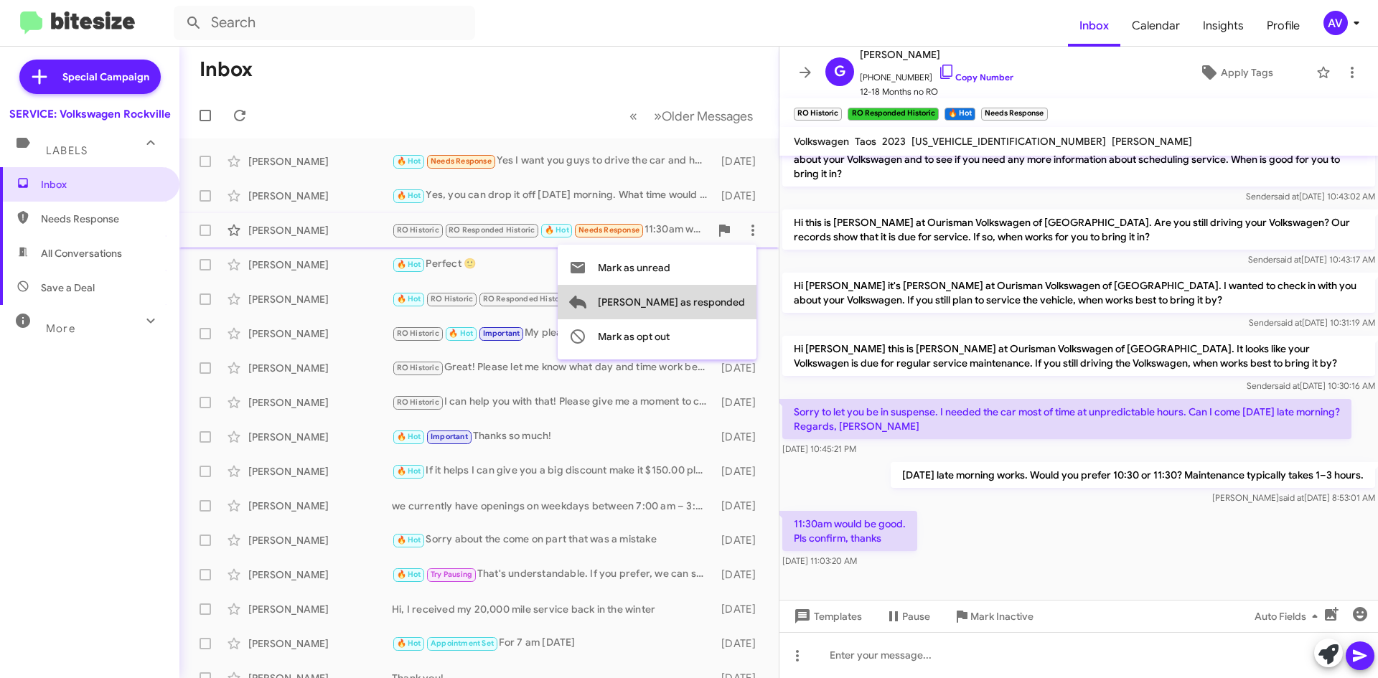
click at [733, 305] on span "Mark as responded" at bounding box center [671, 302] width 147 height 34
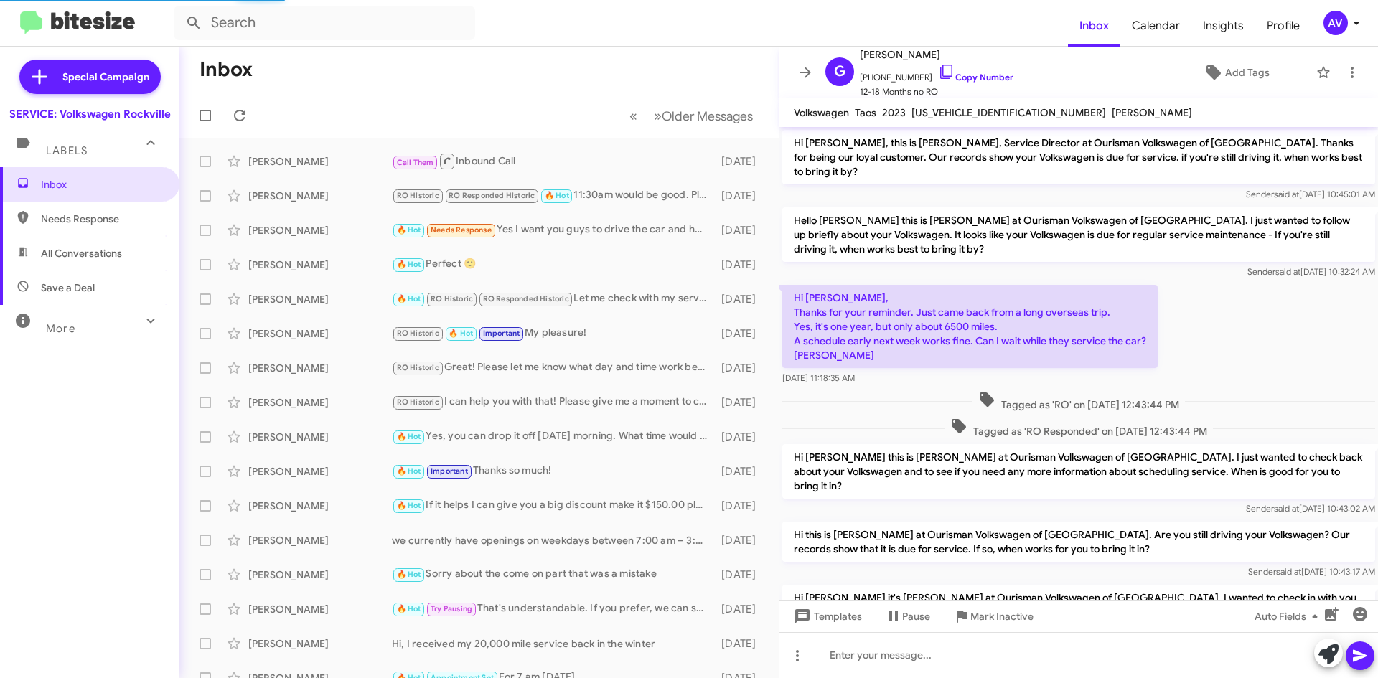
scroll to position [312, 0]
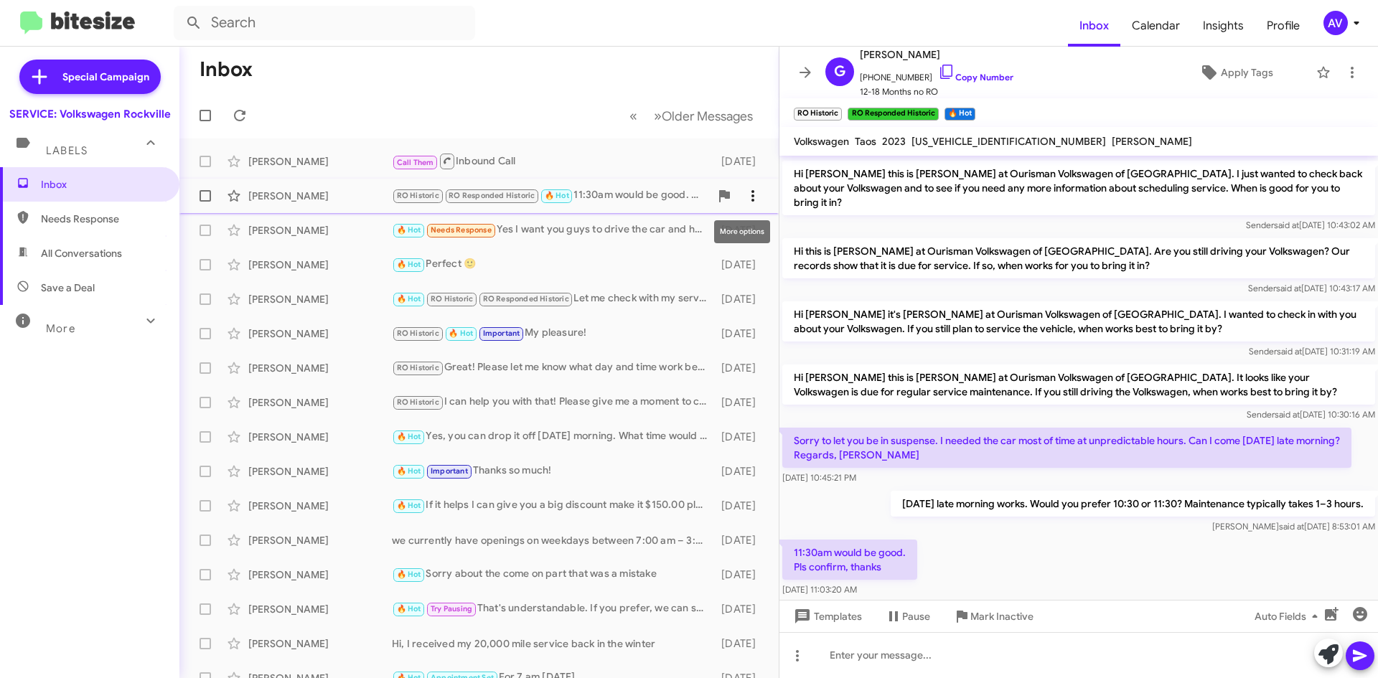
click at [744, 200] on icon at bounding box center [752, 195] width 17 height 17
click at [744, 276] on span "Mark as responded" at bounding box center [671, 267] width 147 height 34
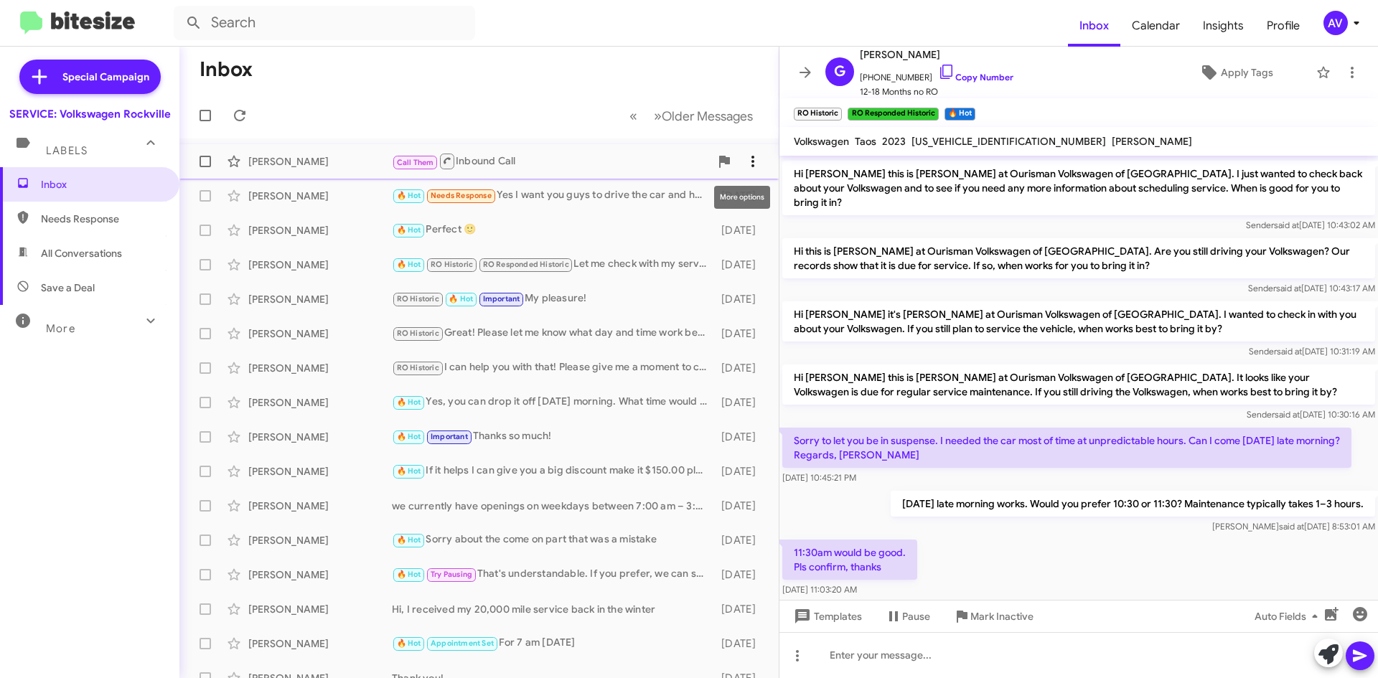
click at [744, 156] on icon at bounding box center [752, 161] width 17 height 17
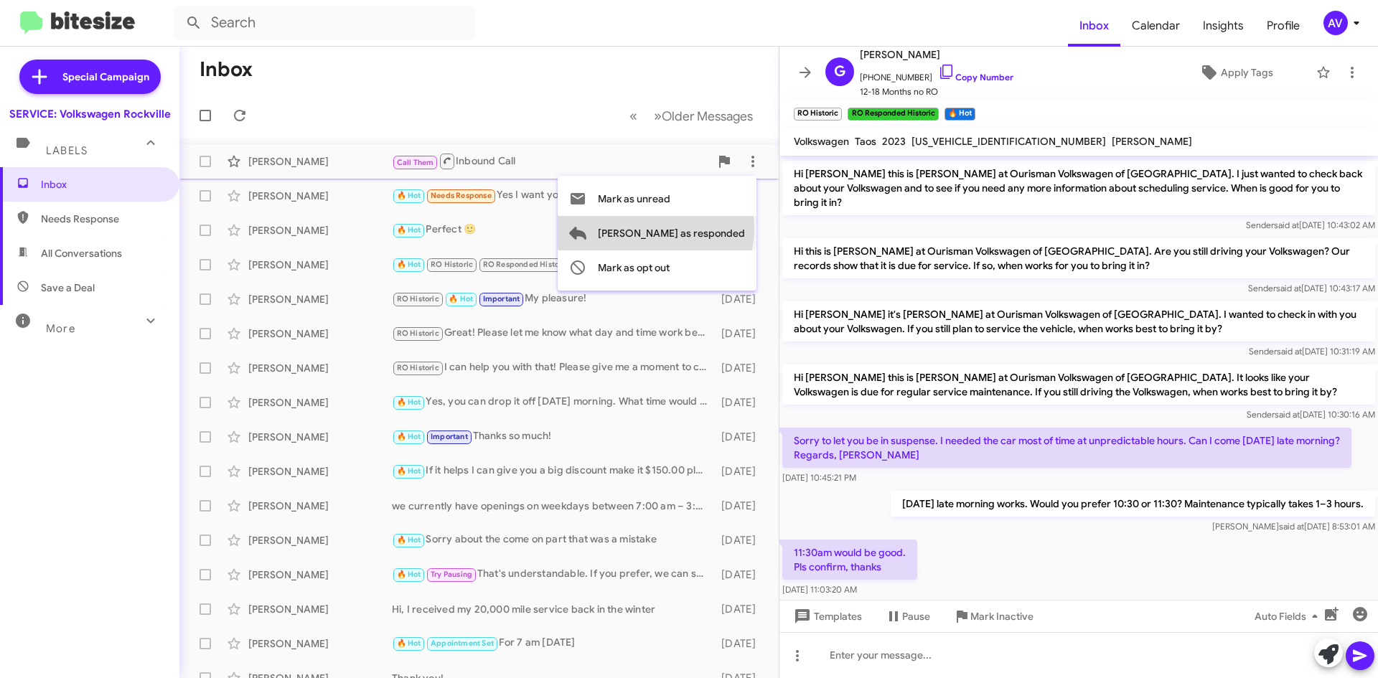
click at [713, 228] on span "Mark as responded" at bounding box center [671, 233] width 147 height 34
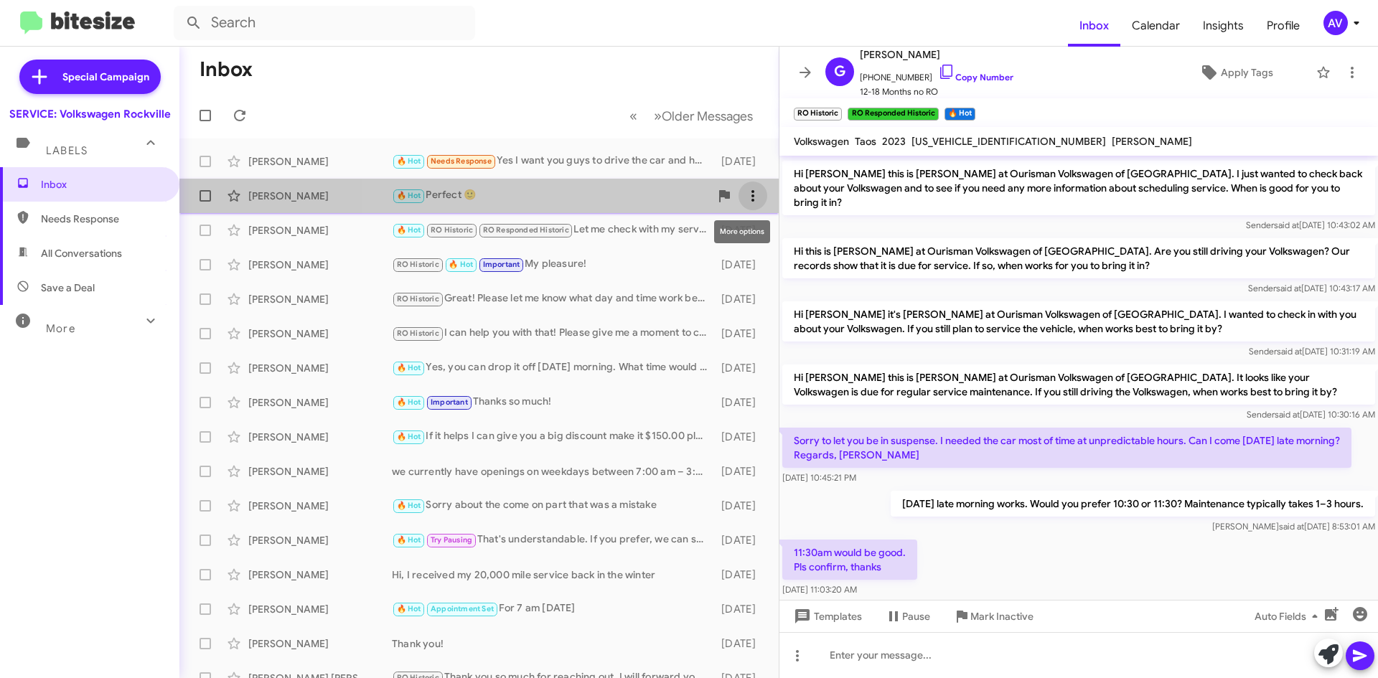
click at [748, 199] on icon at bounding box center [752, 195] width 17 height 17
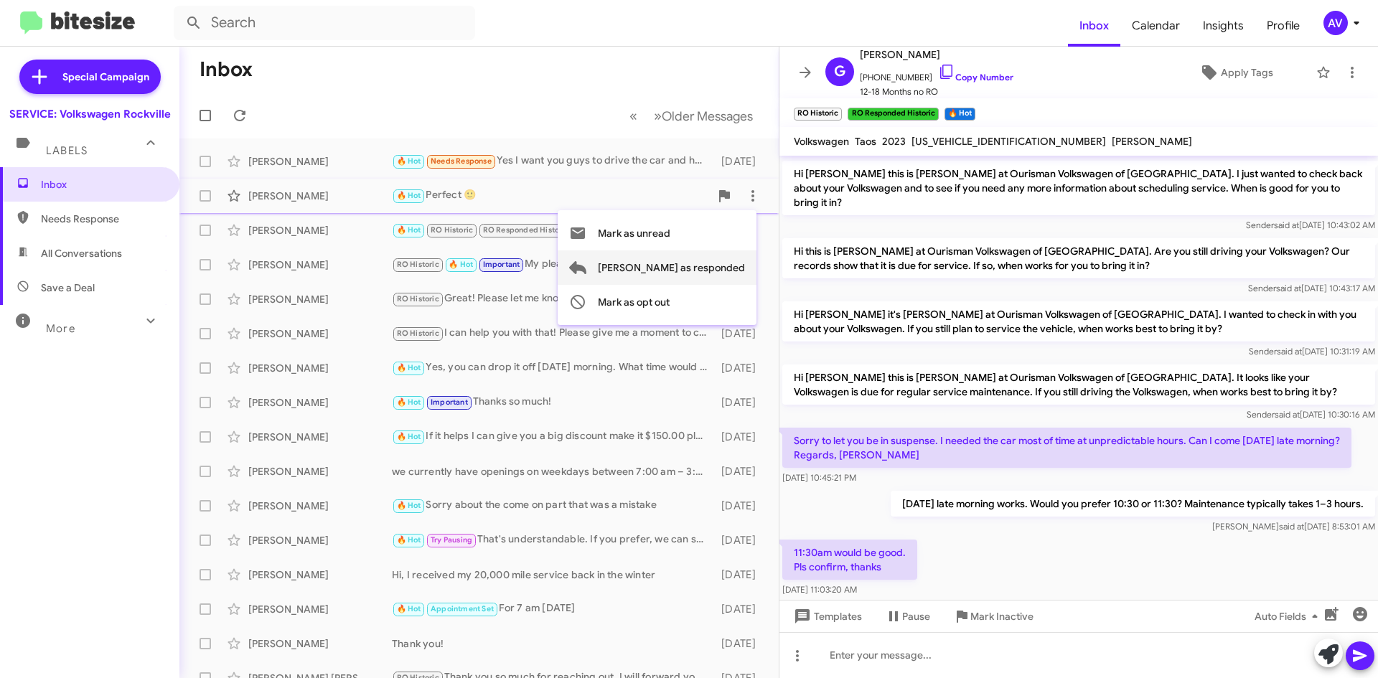
click at [718, 262] on span "Mark as responded" at bounding box center [671, 267] width 147 height 34
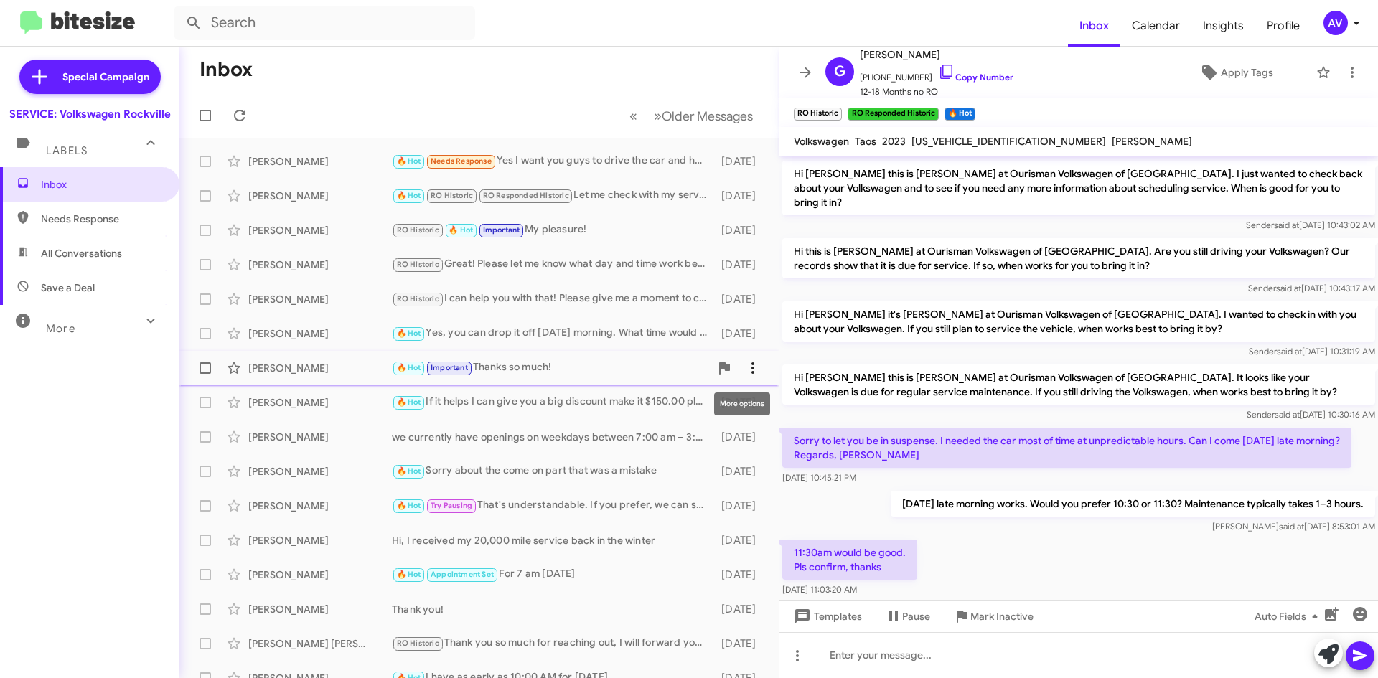
click at [744, 367] on icon at bounding box center [752, 368] width 17 height 17
click at [717, 446] on span "Mark as responded" at bounding box center [671, 440] width 147 height 34
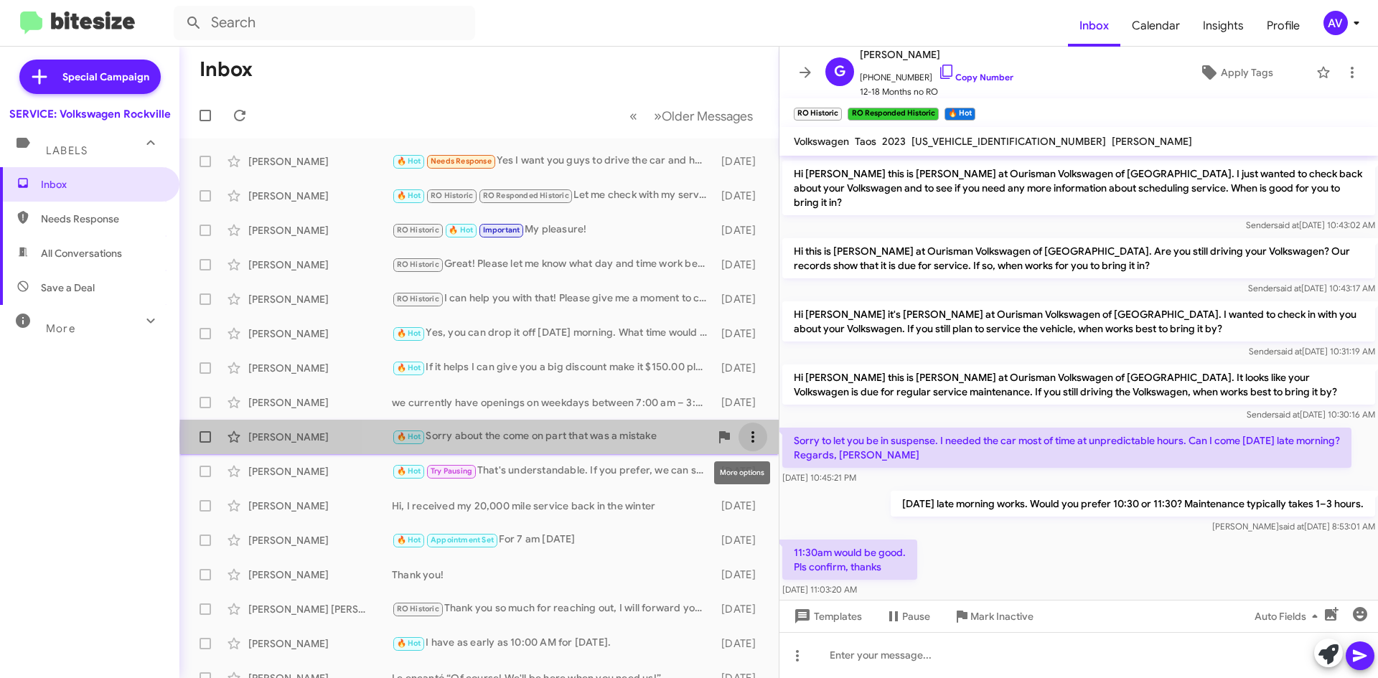
click at [738, 437] on span at bounding box center [752, 436] width 29 height 17
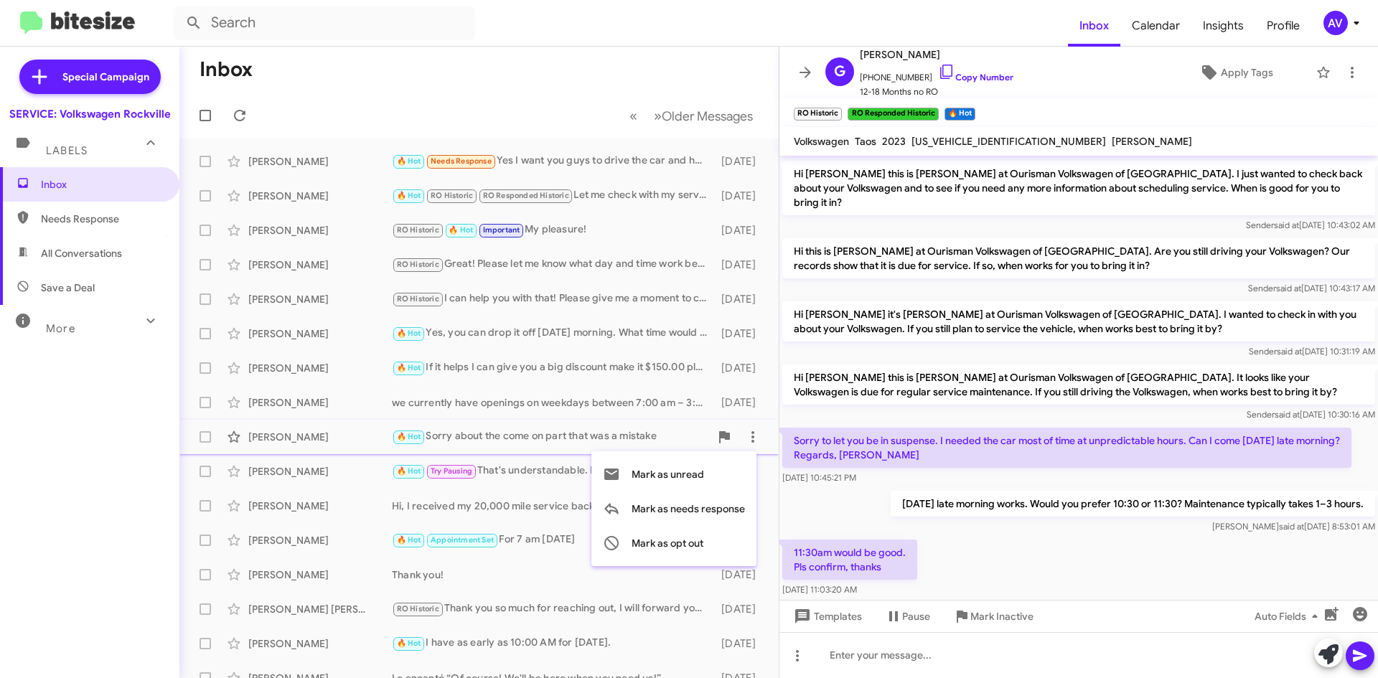
click at [1327, 9] on div at bounding box center [689, 339] width 1378 height 678
click at [1335, 27] on div "AV" at bounding box center [1335, 23] width 24 height 24
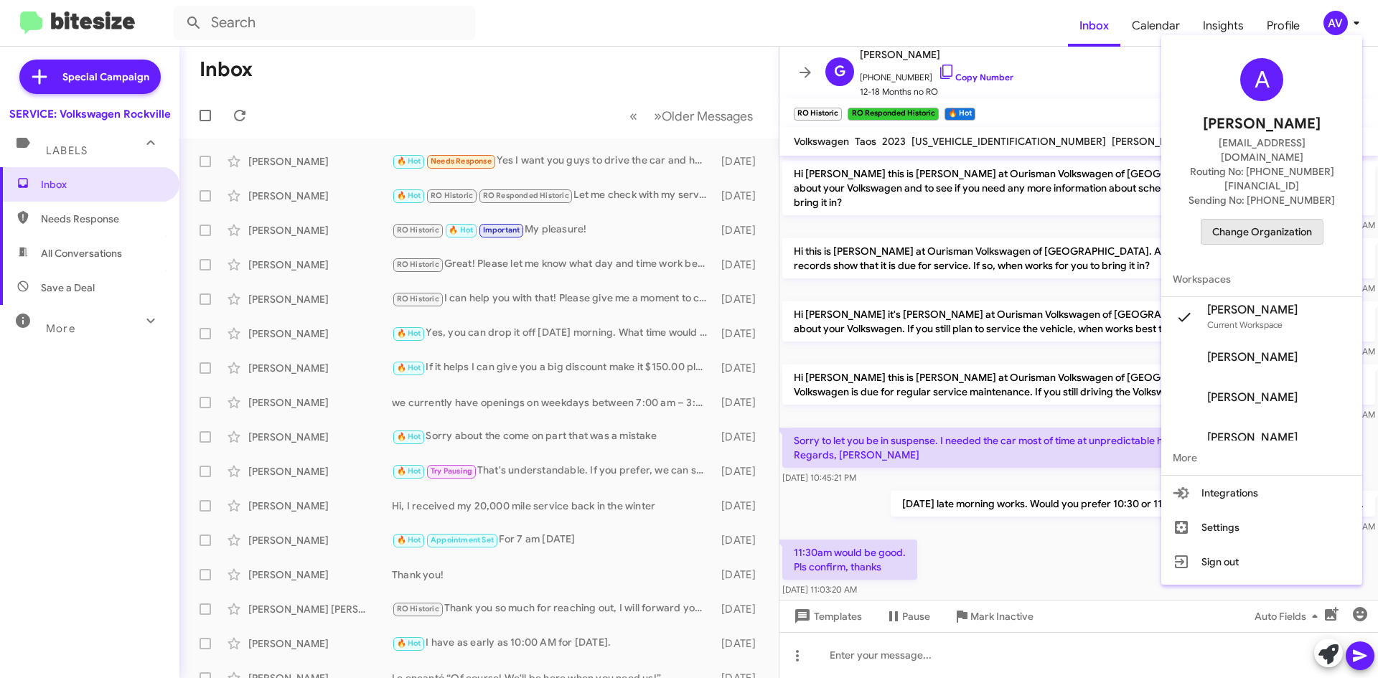
click at [1269, 220] on span "Change Organization" at bounding box center [1262, 232] width 100 height 24
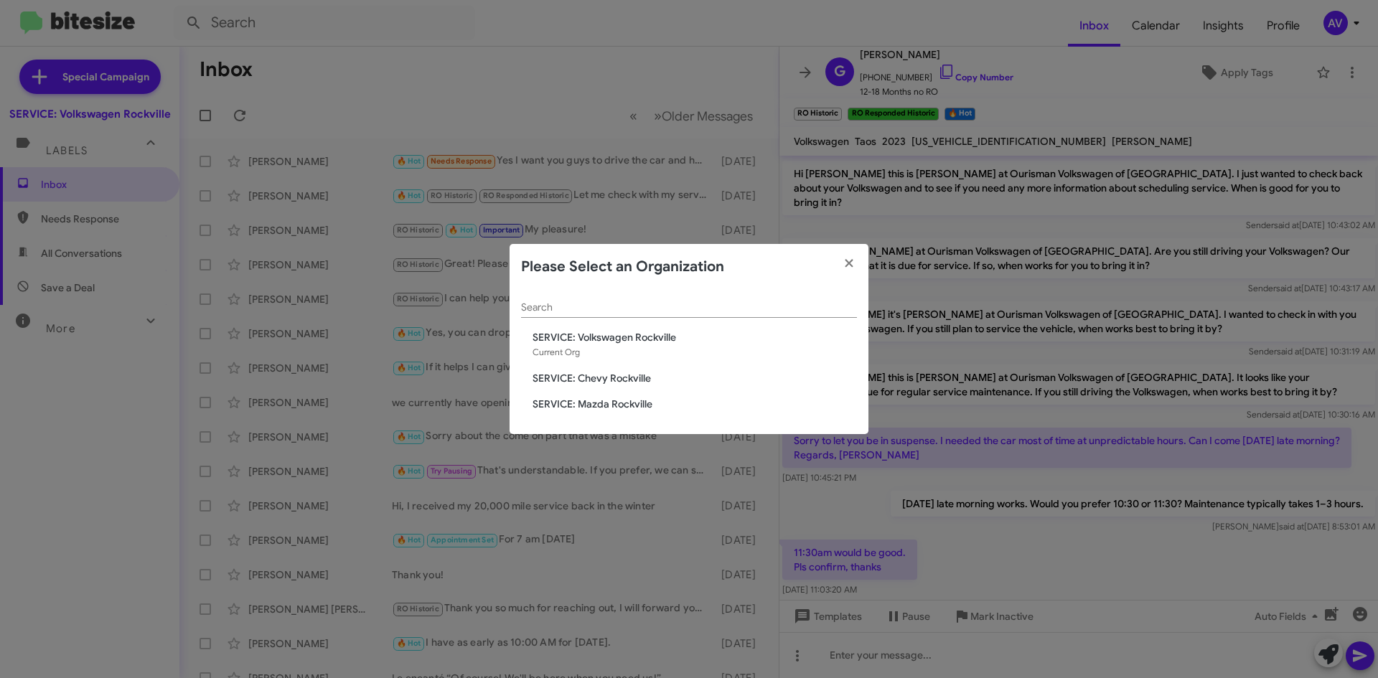
click at [614, 399] on span "SERVICE: Mazda Rockville" at bounding box center [694, 404] width 324 height 14
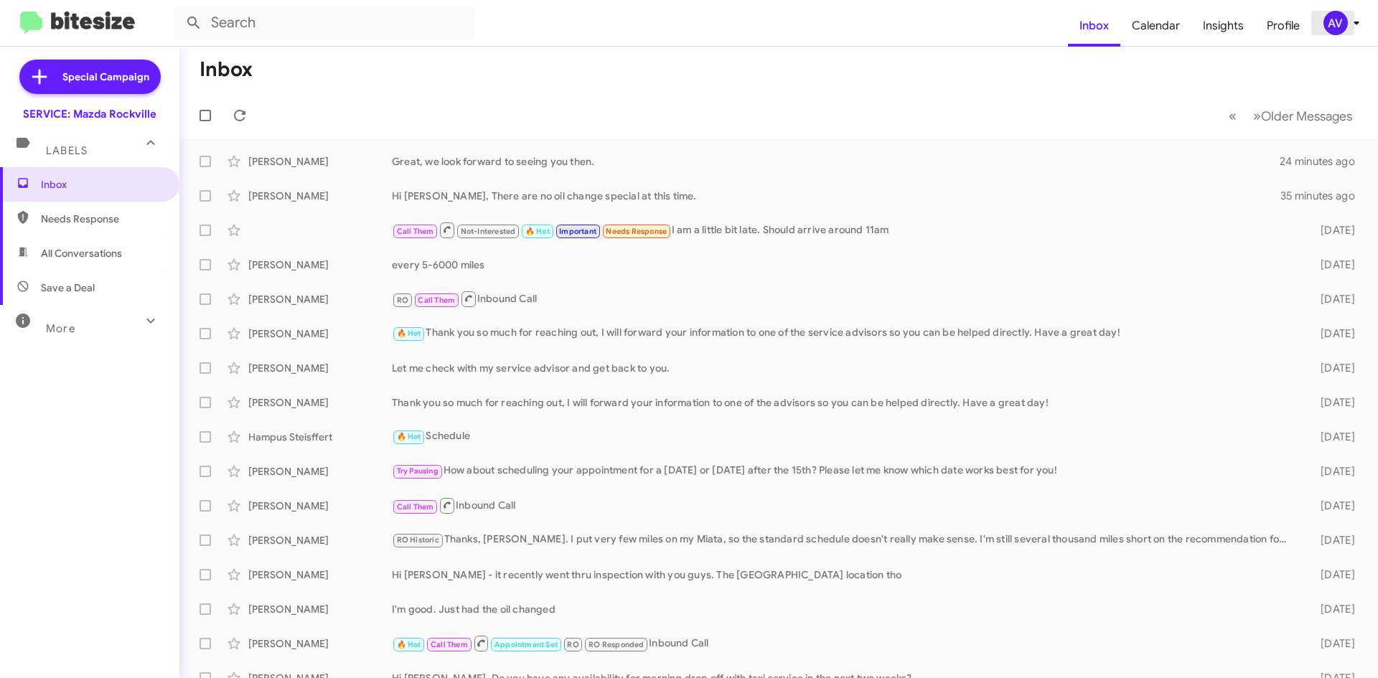
click at [1346, 30] on span "AV" at bounding box center [1344, 23] width 43 height 24
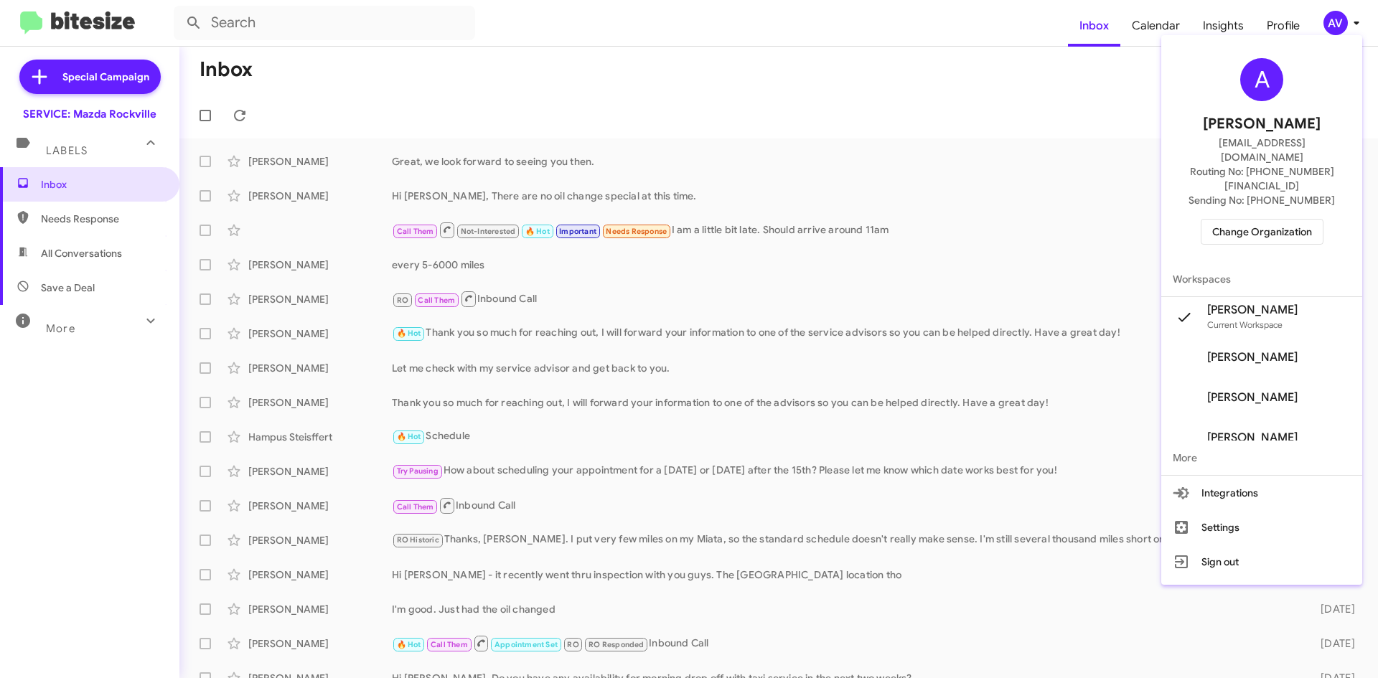
click at [1296, 186] on div "A [PERSON_NAME] [EMAIL_ADDRESS][DOMAIN_NAME] Routing No: [PHONE_NUMBER][FINANCI…" at bounding box center [1261, 151] width 201 height 221
click at [1296, 220] on span "Change Organization" at bounding box center [1262, 232] width 100 height 24
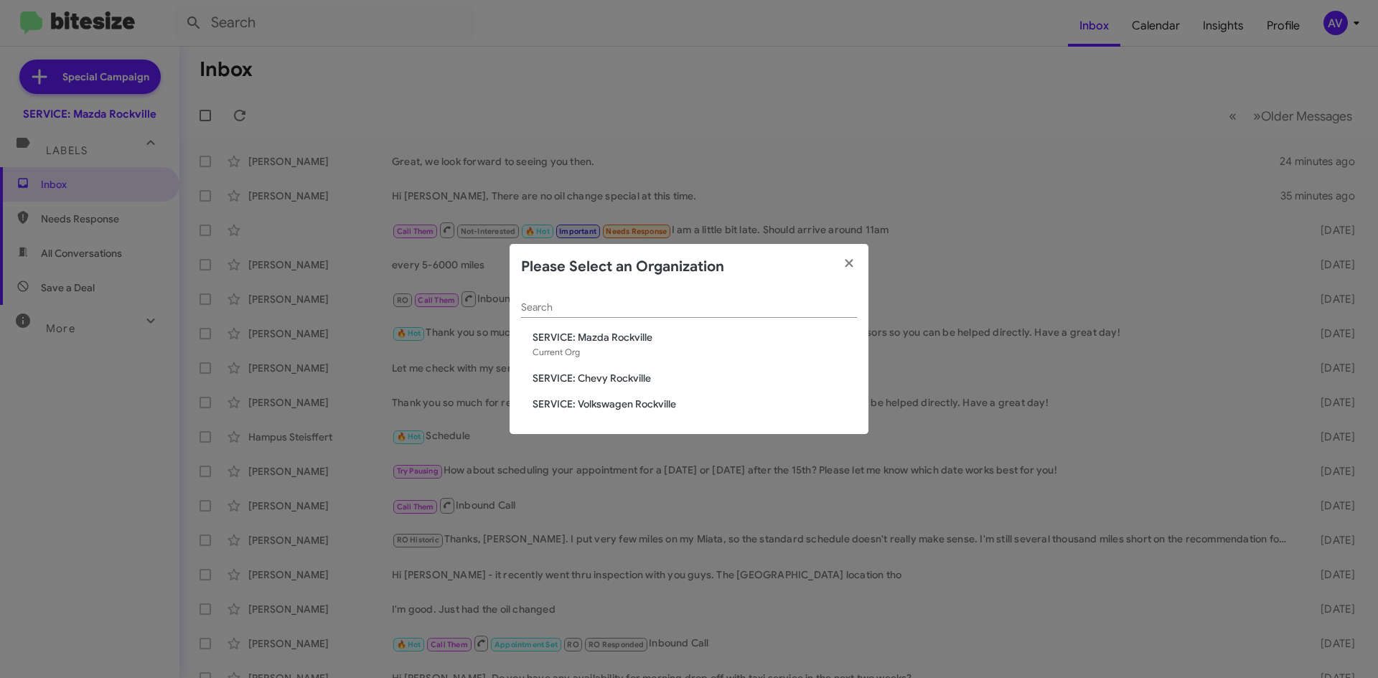
click at [585, 382] on span "SERVICE: Chevy Rockville" at bounding box center [694, 378] width 324 height 14
